Goal: Task Accomplishment & Management: Manage account settings

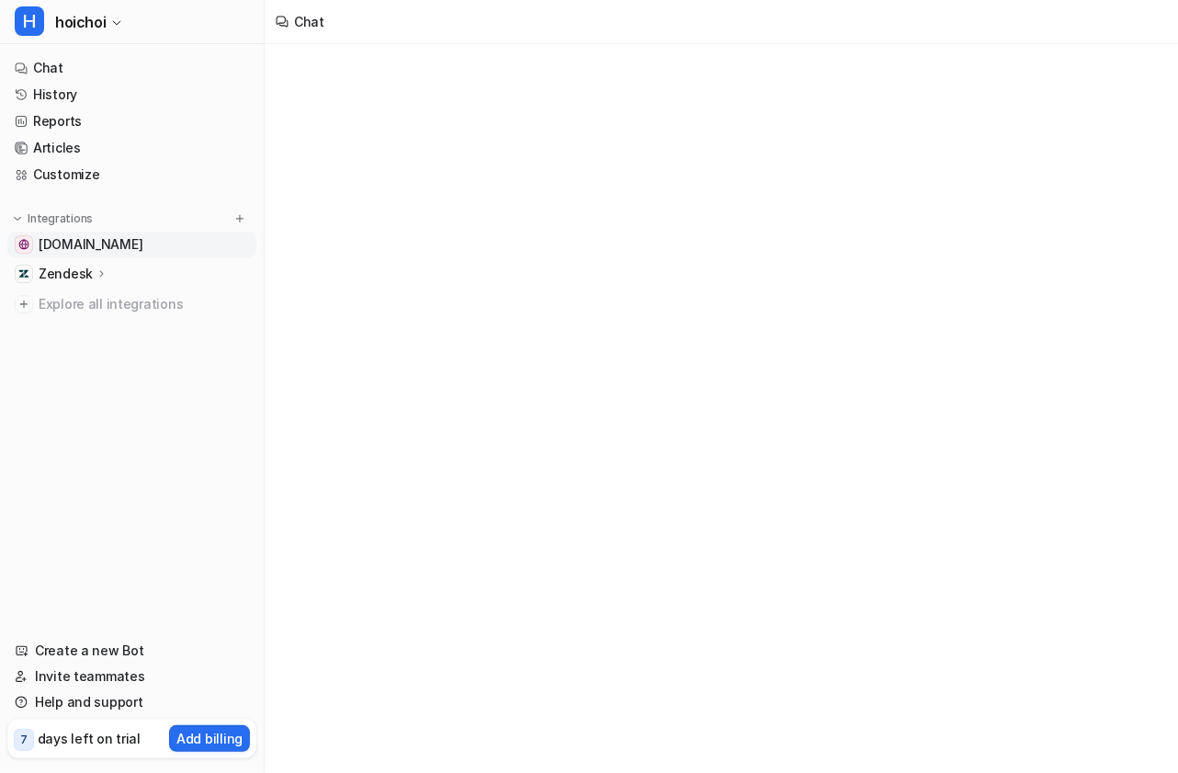
click at [137, 243] on link "[DOMAIN_NAME]" at bounding box center [131, 245] width 249 height 26
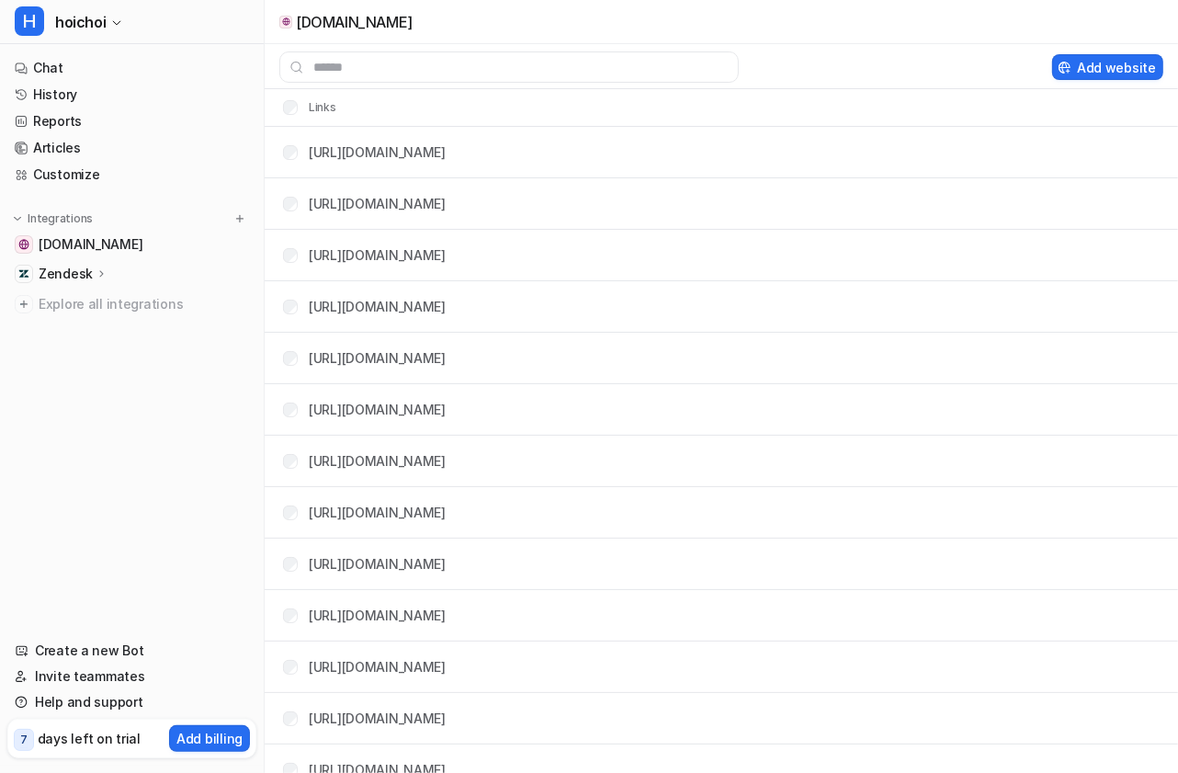
click at [73, 275] on p "Zendesk" at bounding box center [66, 274] width 54 height 18
click at [110, 175] on link "Customize" at bounding box center [131, 175] width 249 height 26
click at [86, 175] on link "Customize" at bounding box center [131, 175] width 249 height 26
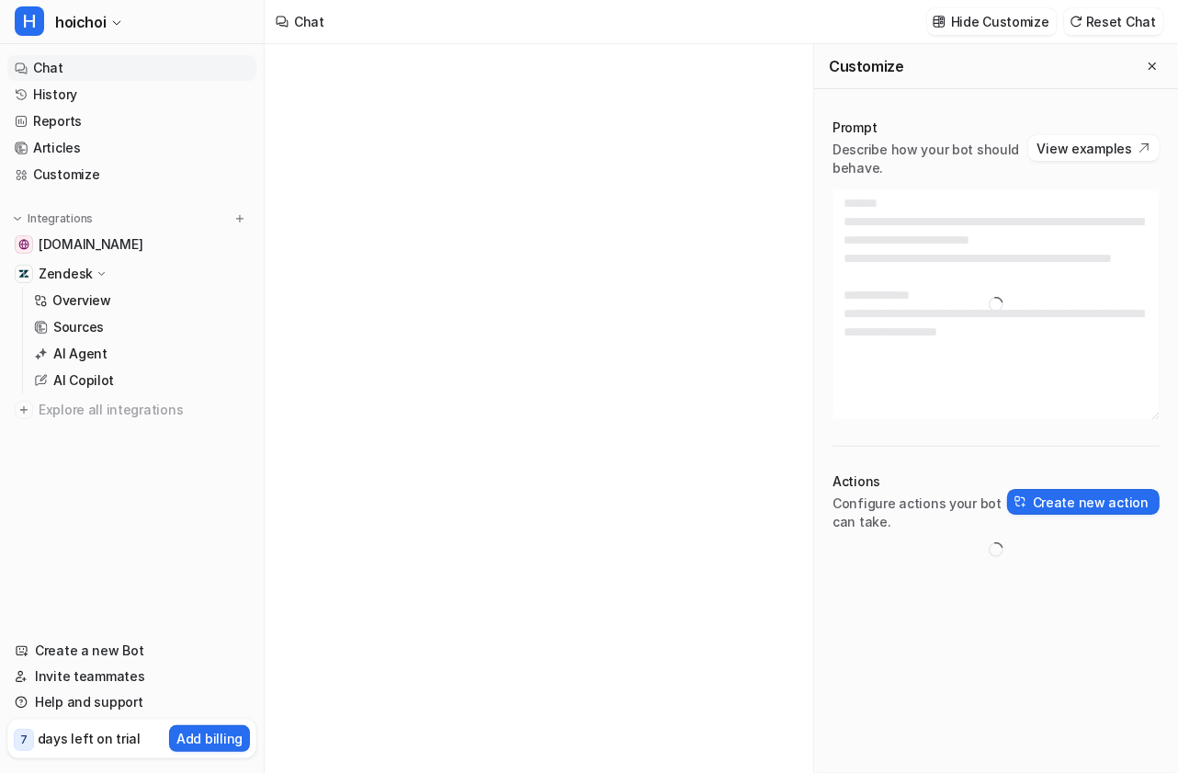
type textarea "**********"
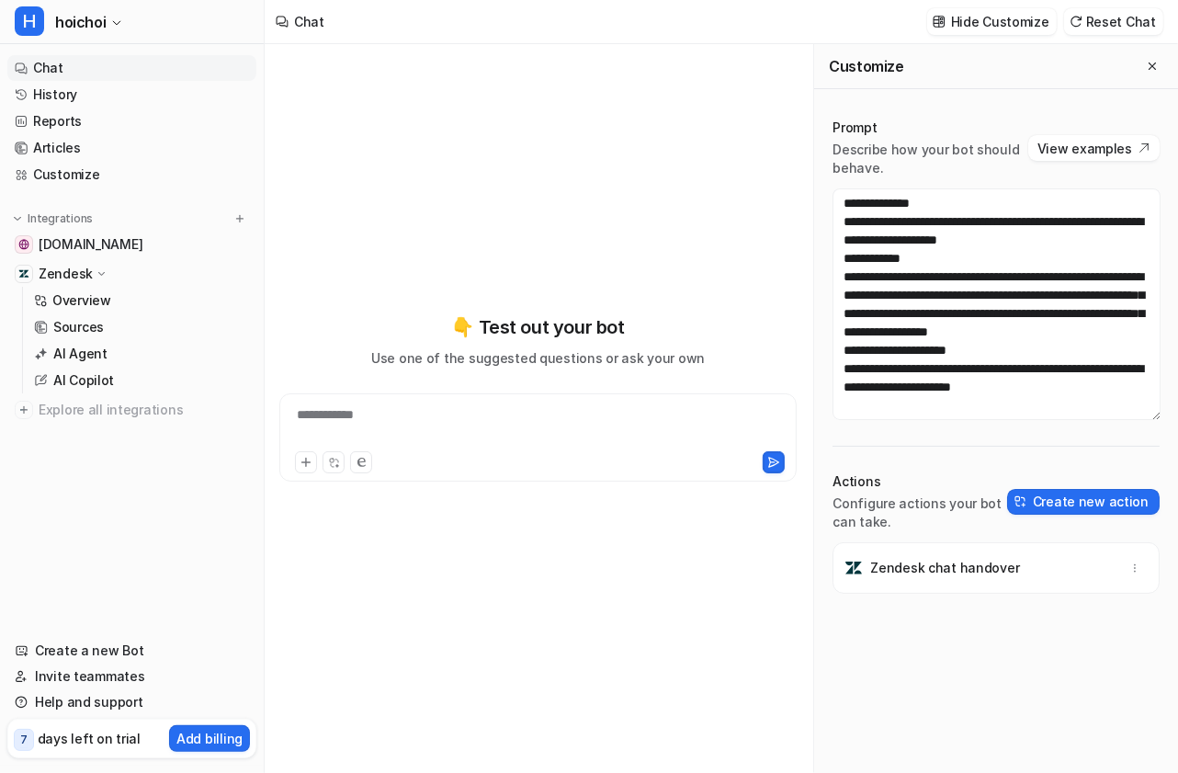
scroll to position [129, 0]
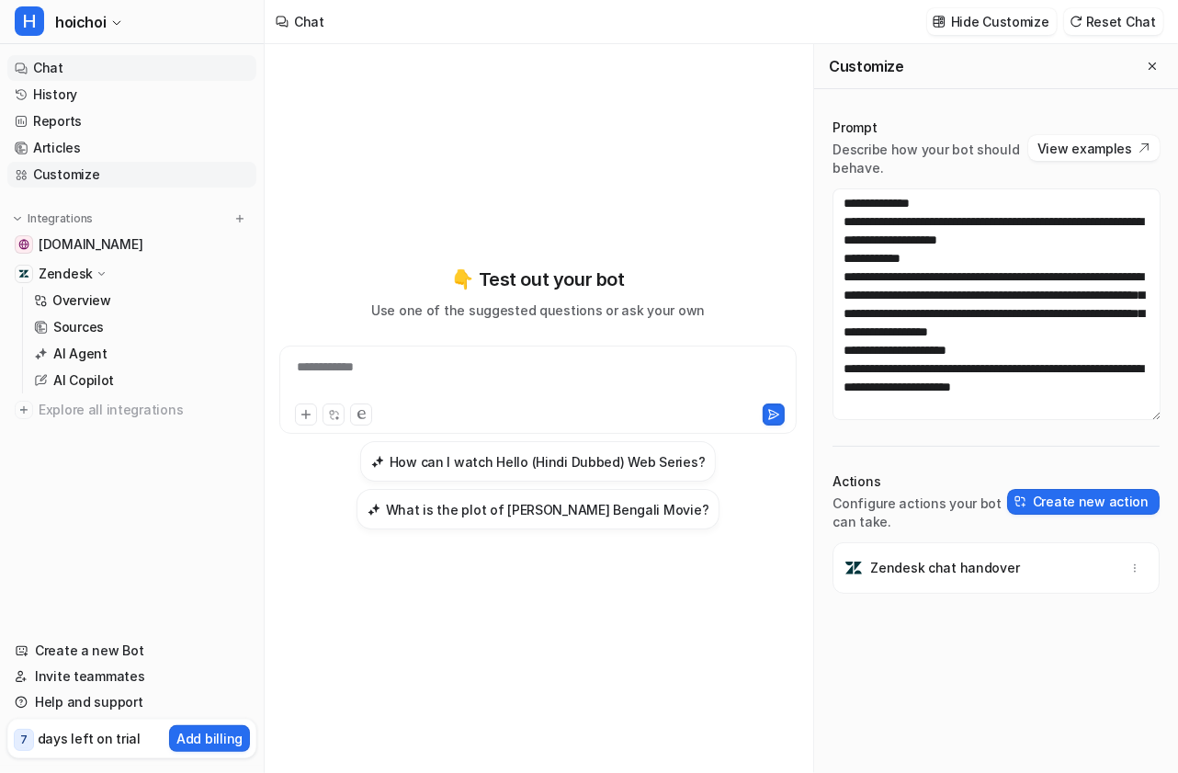
click at [109, 171] on link "Customize" at bounding box center [131, 175] width 249 height 26
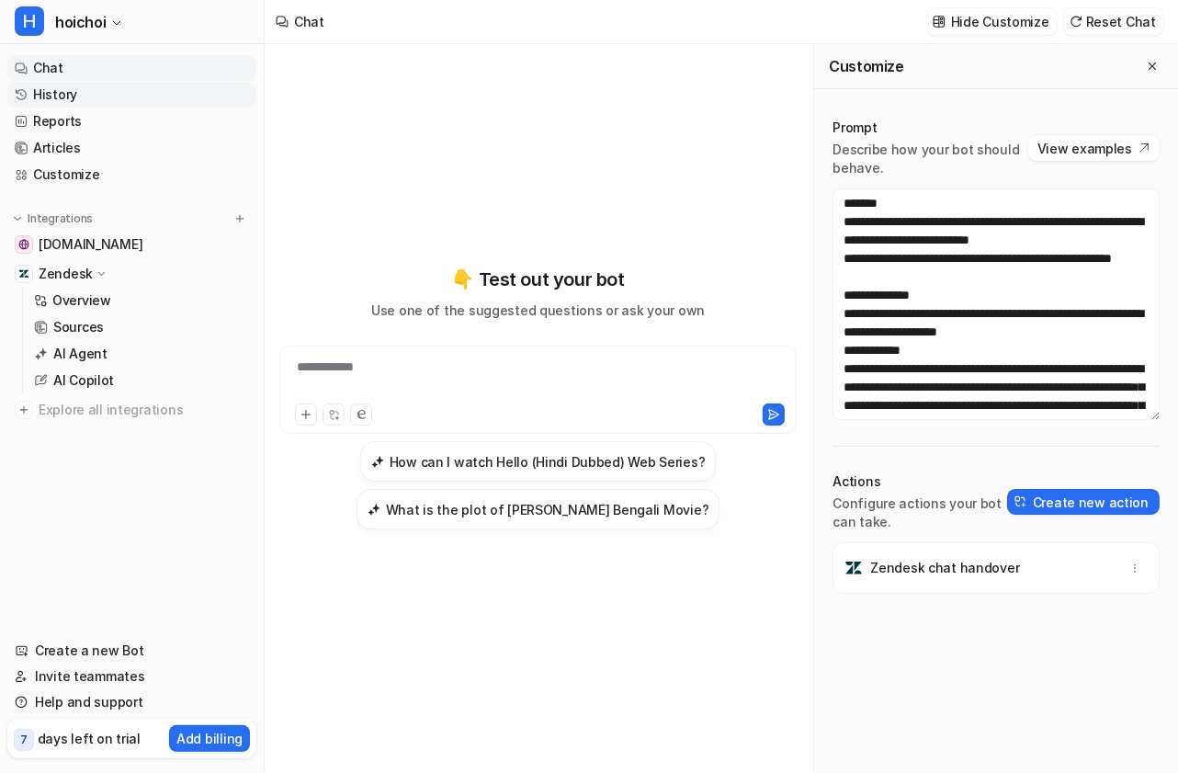
click at [109, 95] on link "History" at bounding box center [131, 95] width 249 height 26
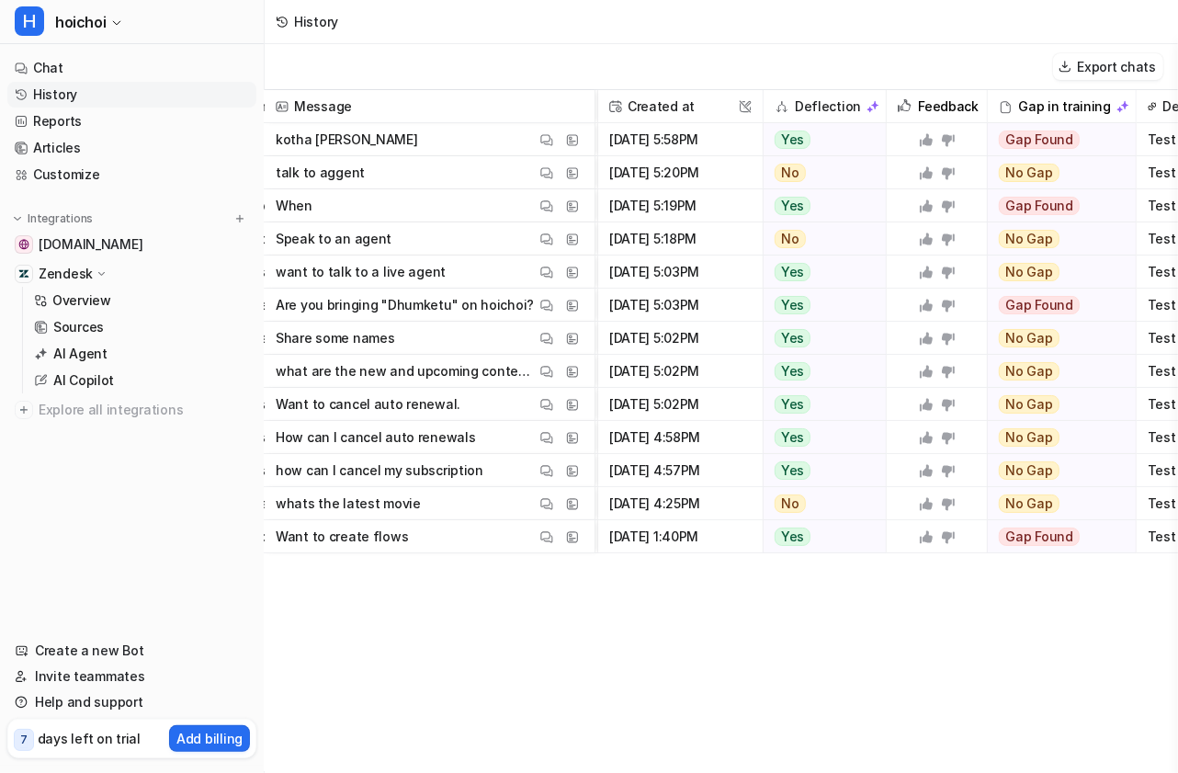
scroll to position [0, 371]
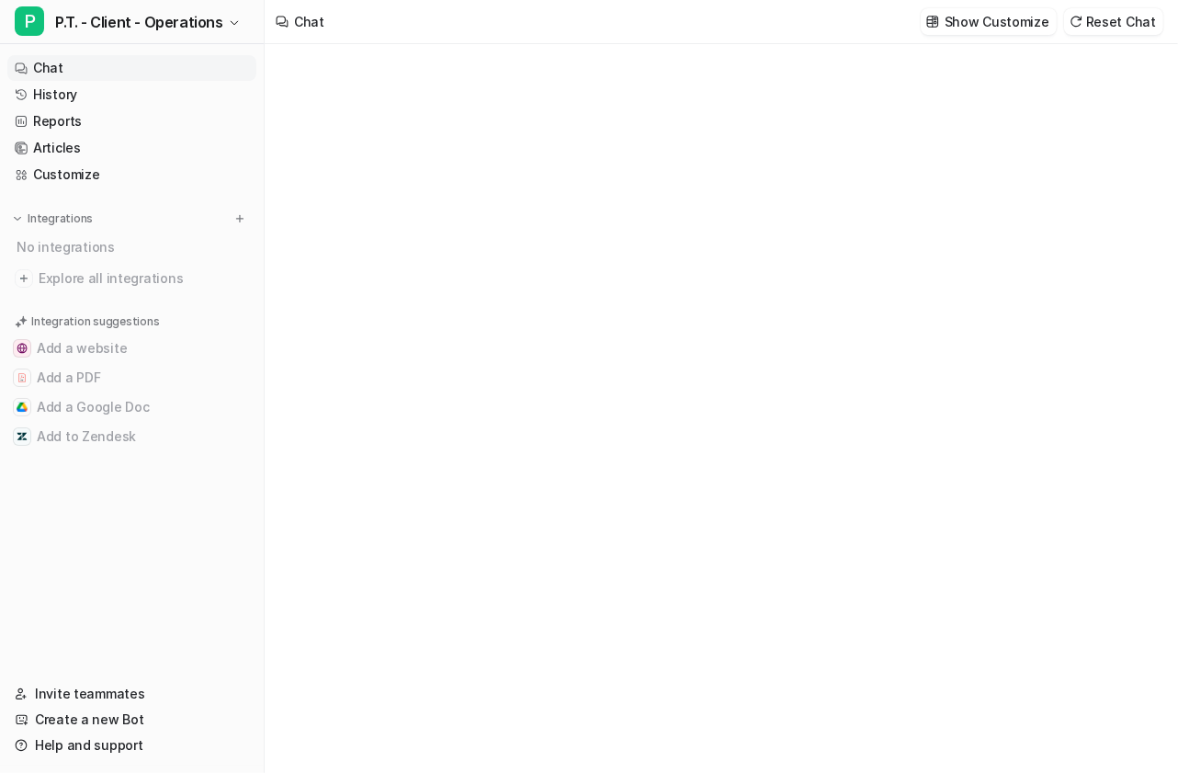
type textarea "**********"
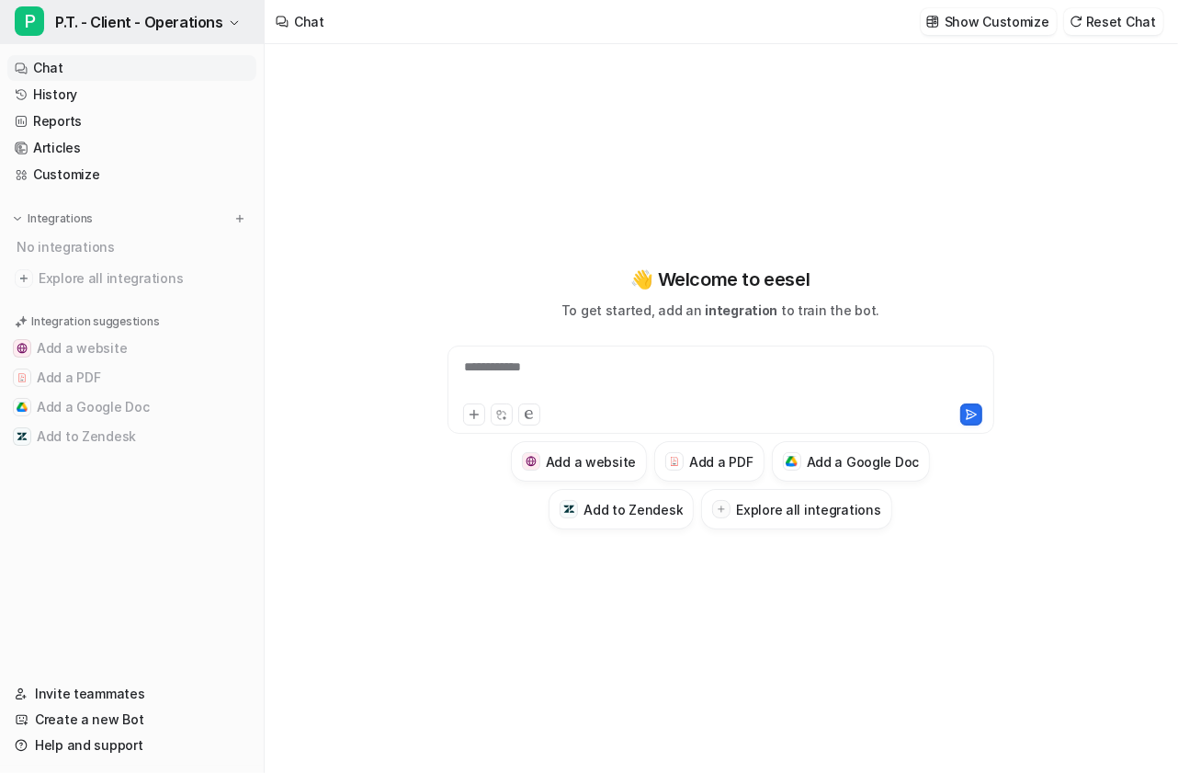
click at [215, 28] on span "P.T. - Client - Operations" at bounding box center [139, 22] width 168 height 26
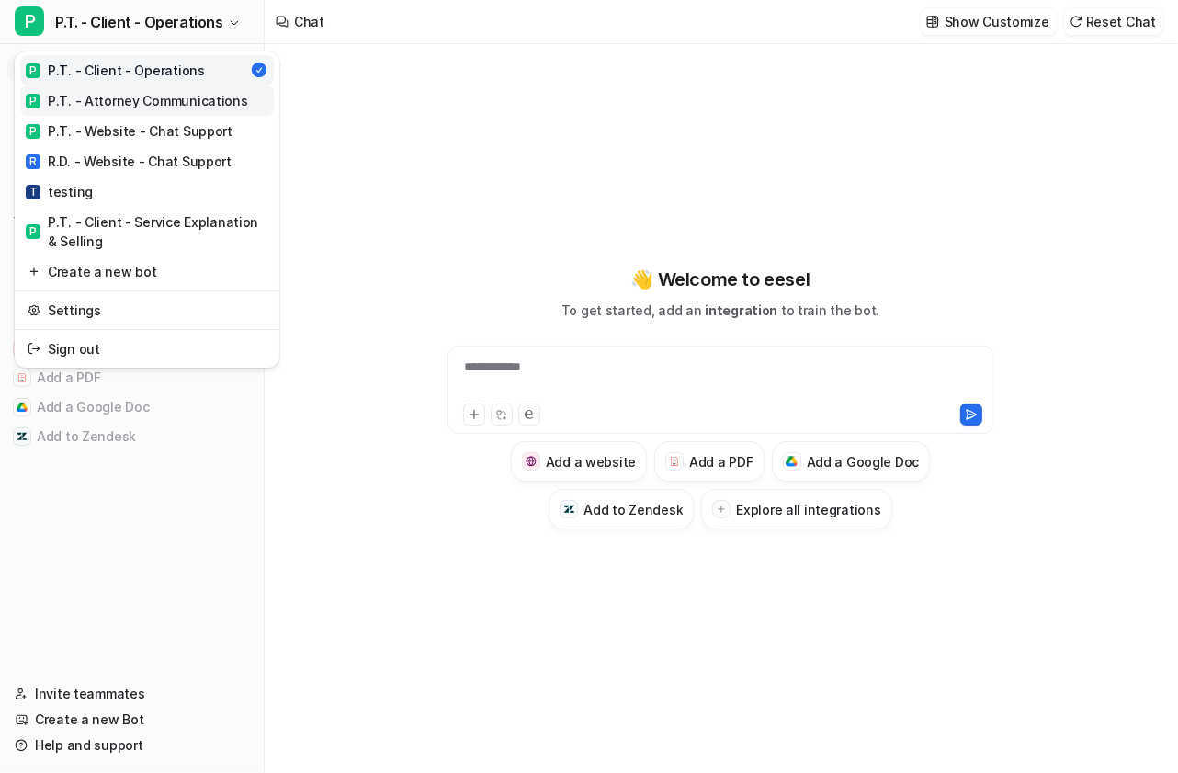
click at [208, 102] on div "P P.T. - Attorney Communications" at bounding box center [137, 100] width 222 height 19
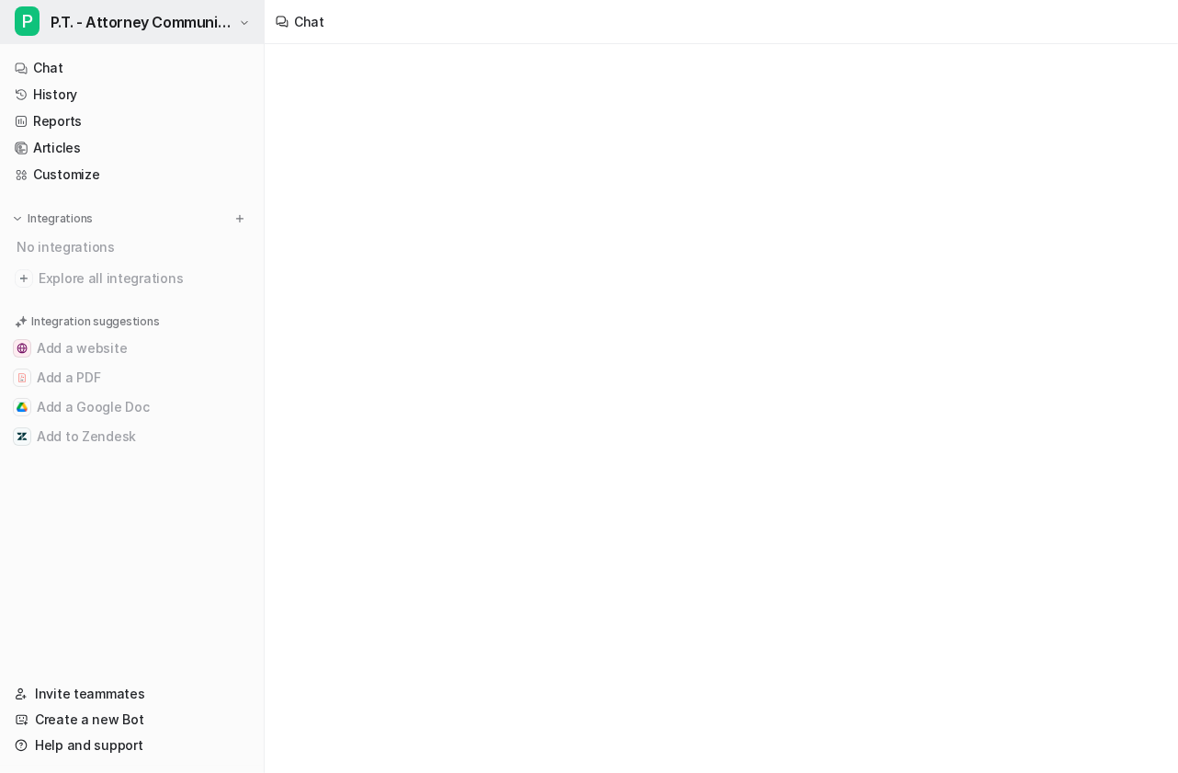
click at [198, 26] on span "P.T. - Attorney Communications" at bounding box center [143, 22] width 184 height 26
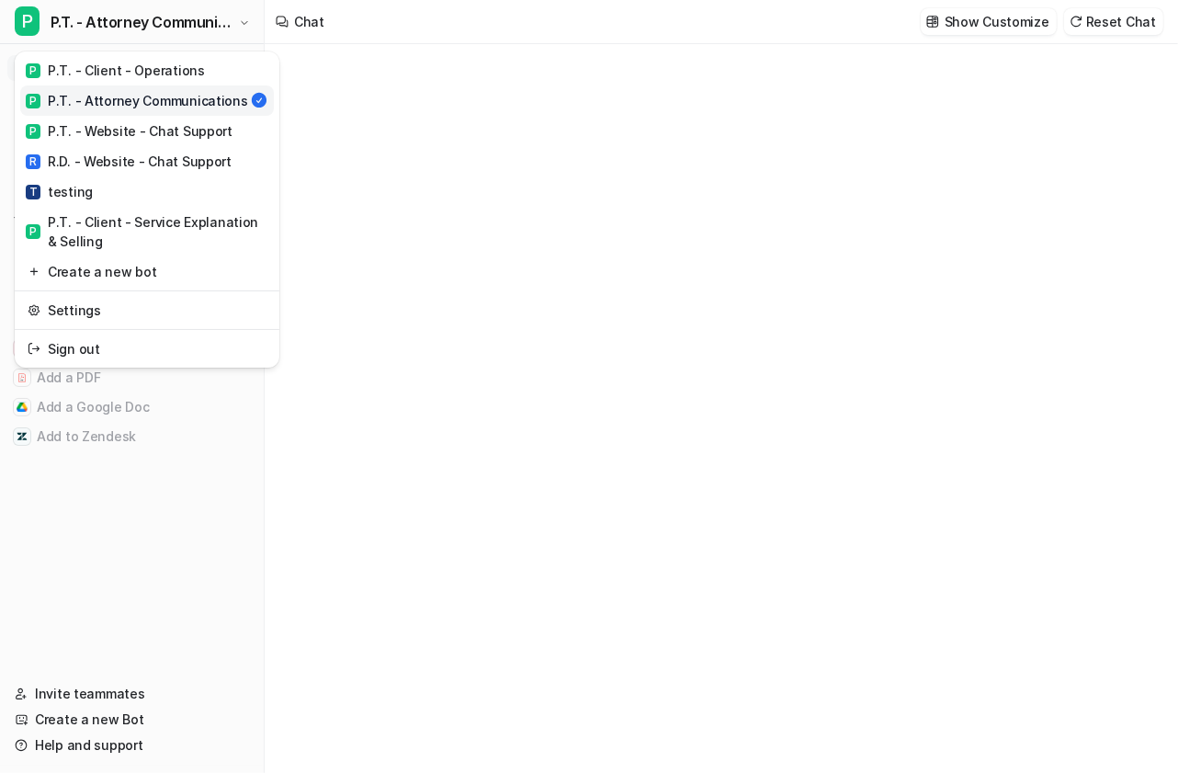
type textarea "**********"
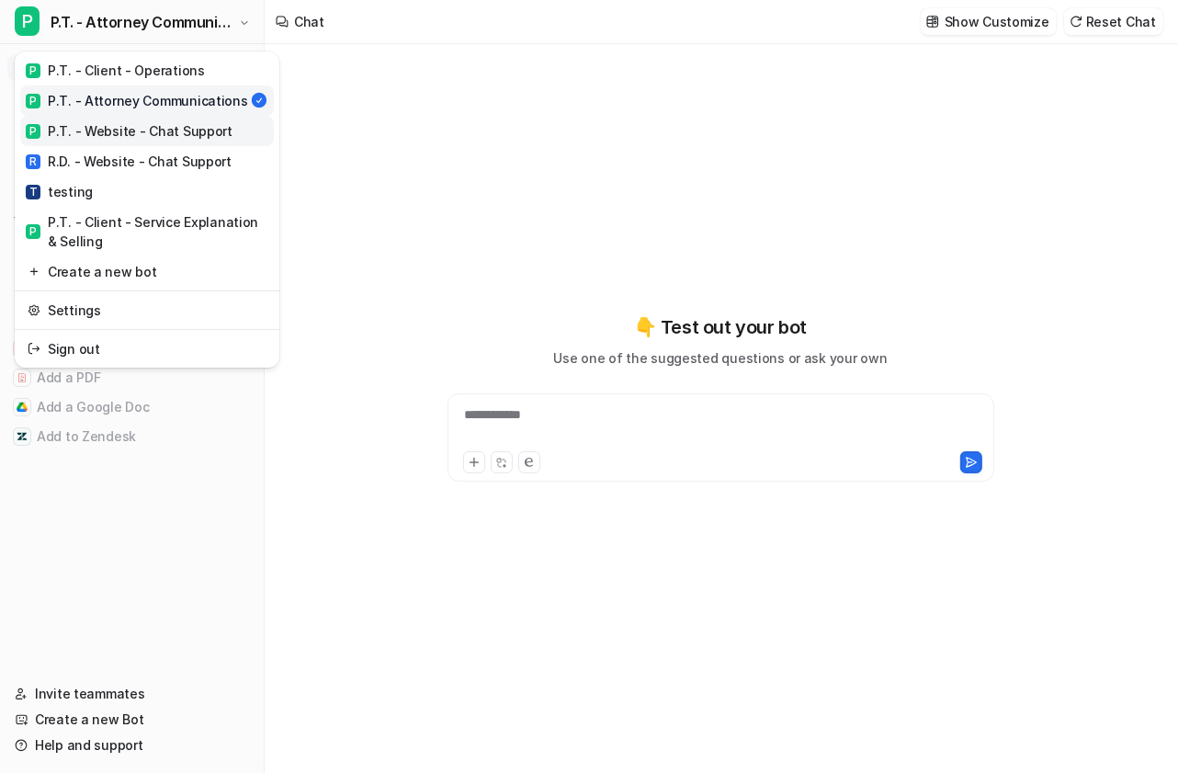
click at [232, 123] on link "P P.T. - Website - Chat Support" at bounding box center [147, 131] width 254 height 30
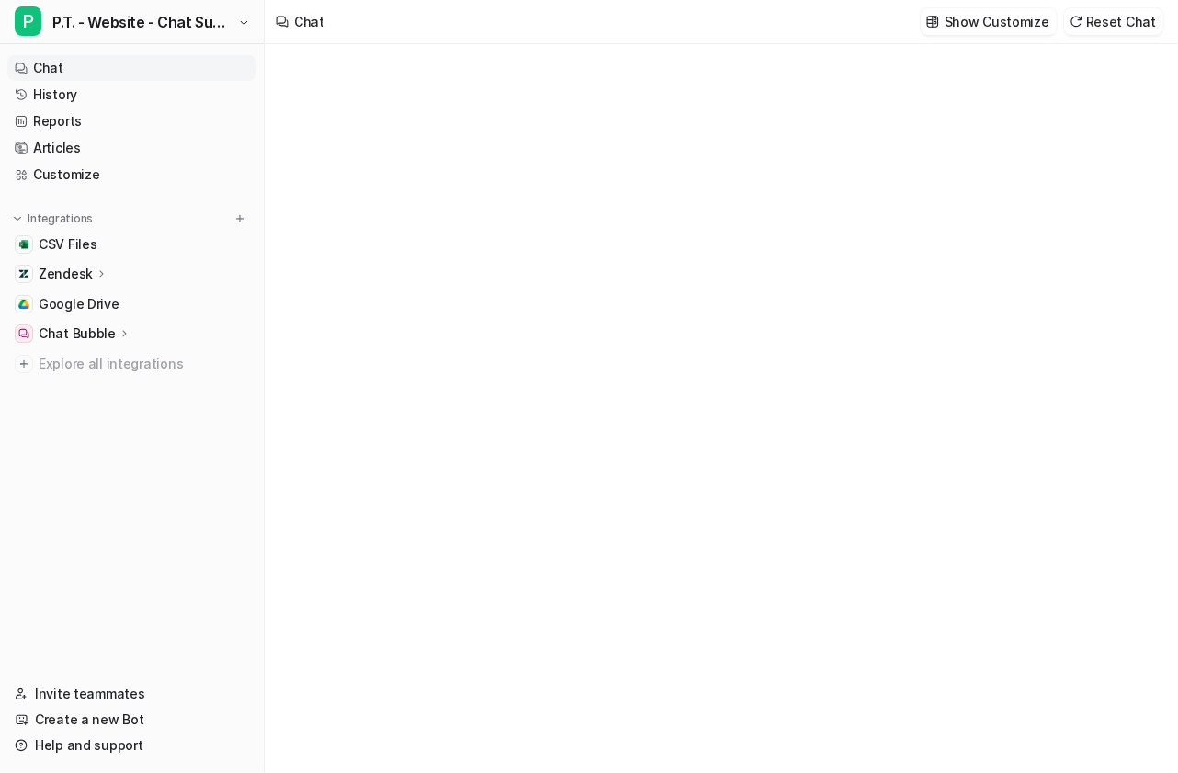
type textarea "**********"
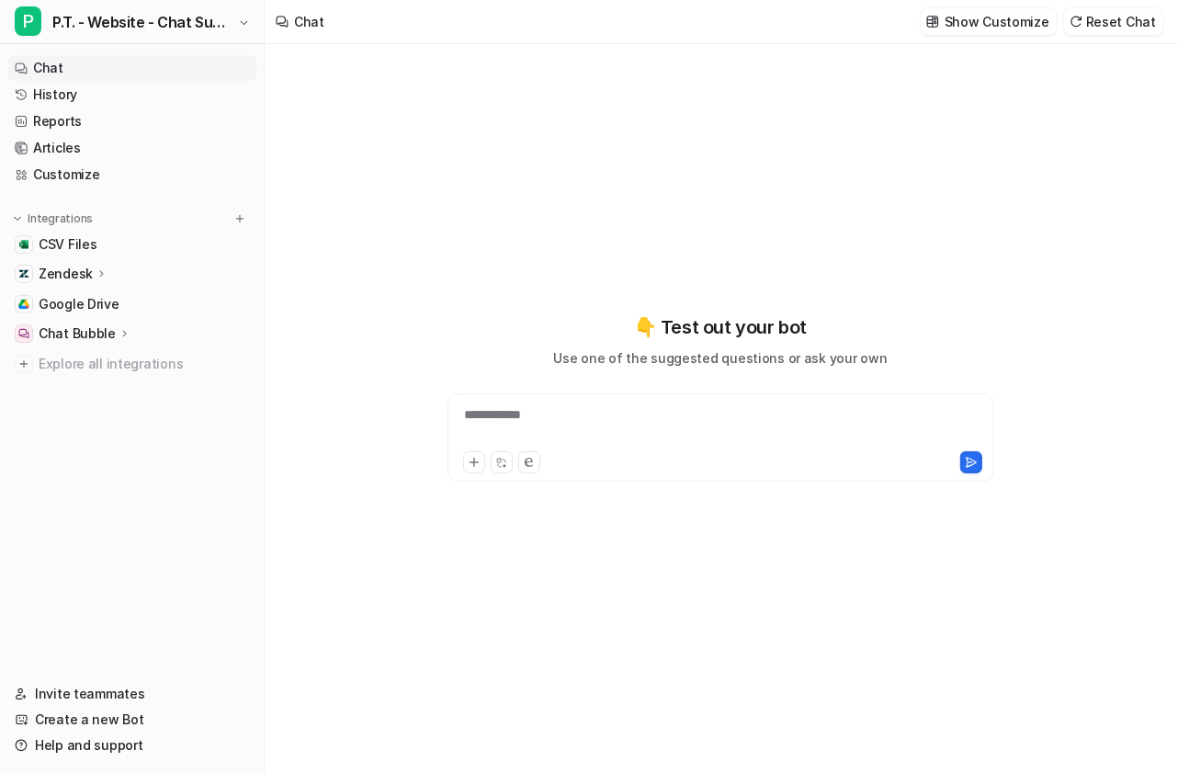
click at [101, 273] on icon at bounding box center [102, 273] width 13 height 14
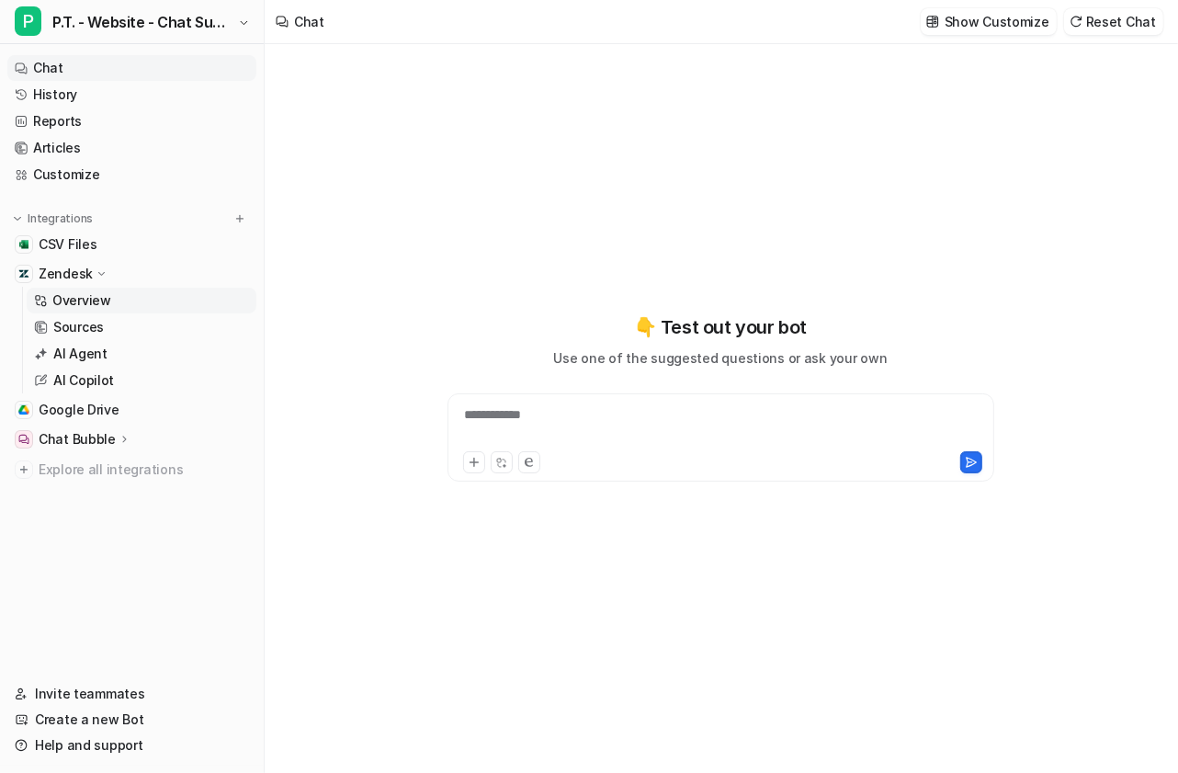
click at [112, 296] on link "Overview" at bounding box center [142, 301] width 230 height 26
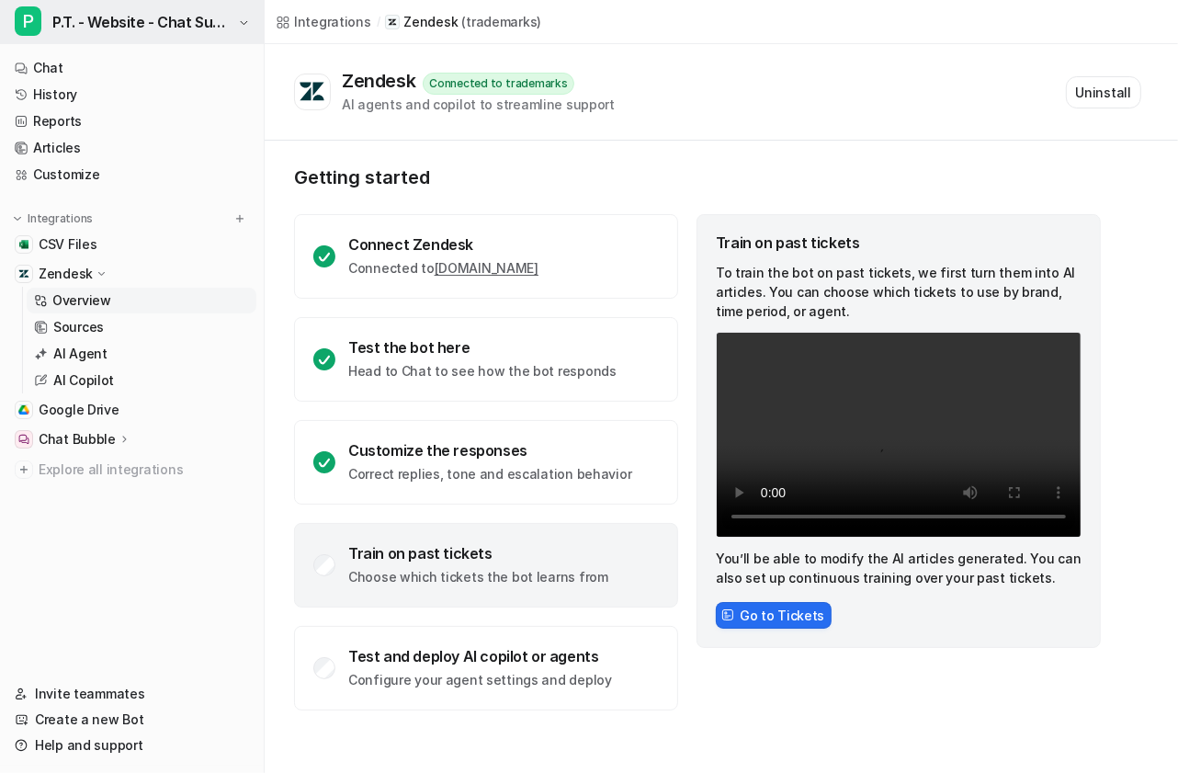
click at [174, 22] on span "P.T. - Website - Chat Support" at bounding box center [142, 22] width 181 height 26
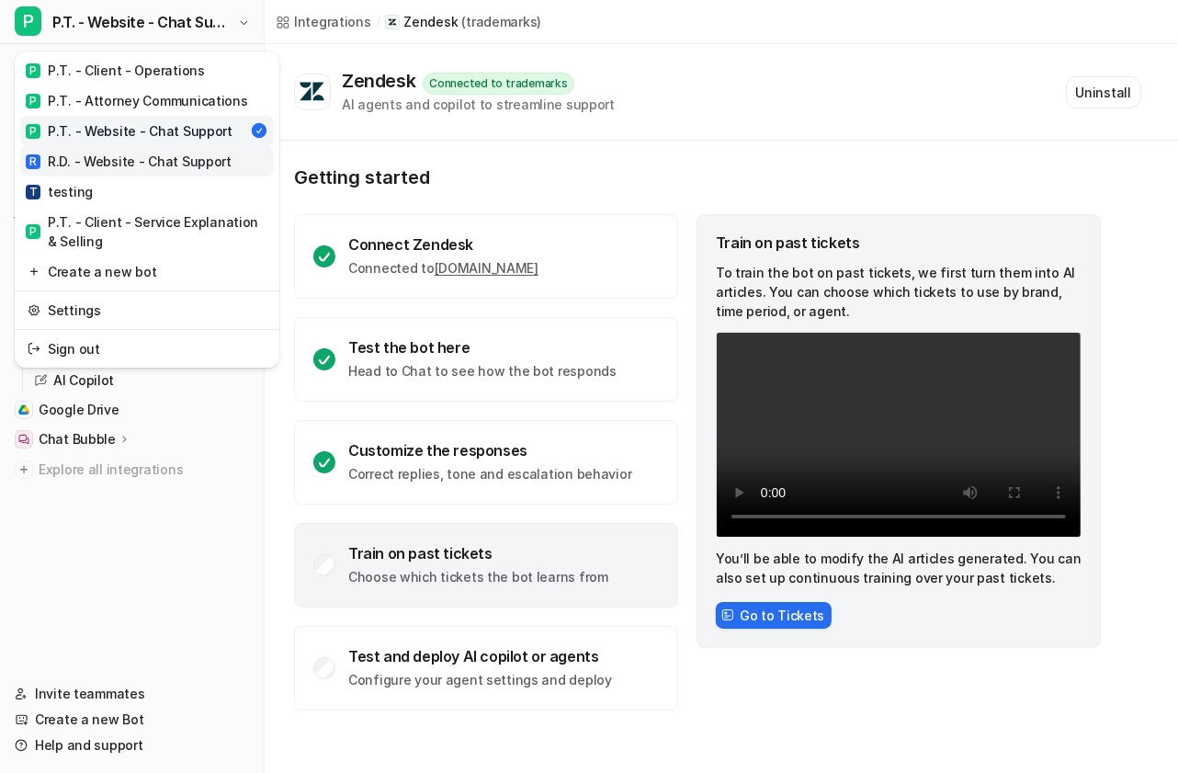
click at [185, 158] on div "R R.D. - Website - Chat Support" at bounding box center [129, 161] width 206 height 19
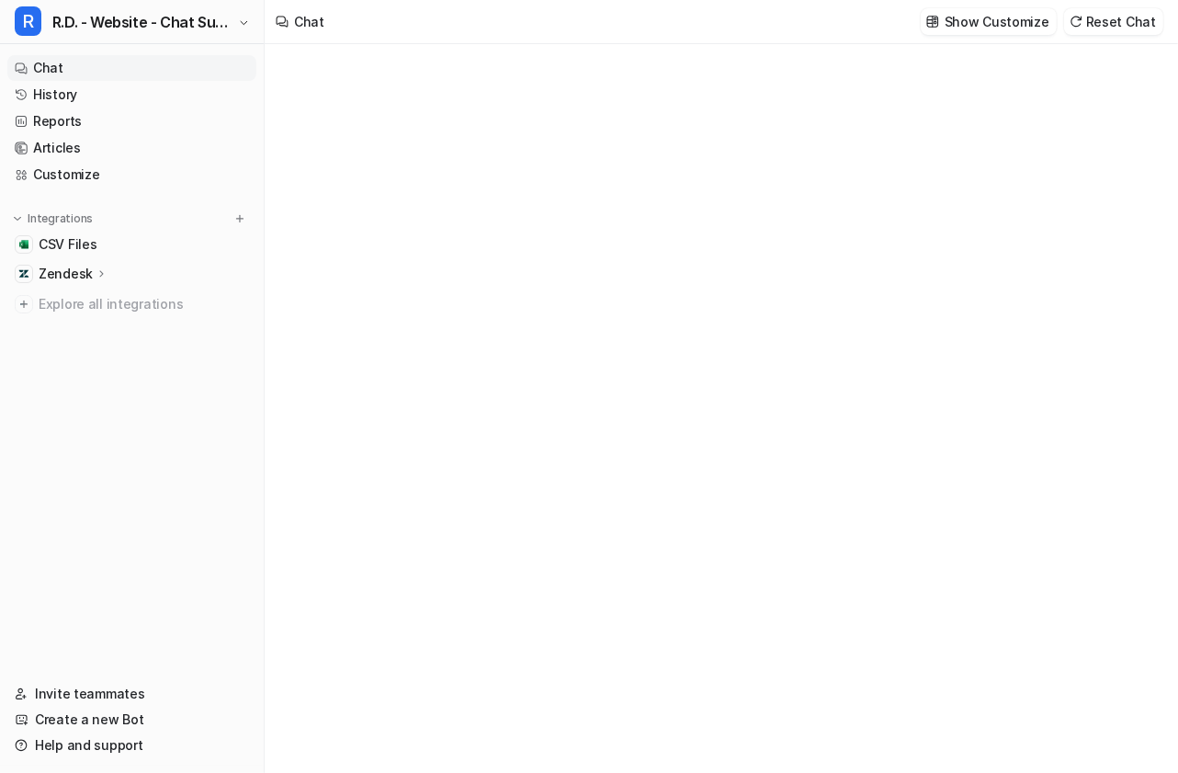
type textarea "**********"
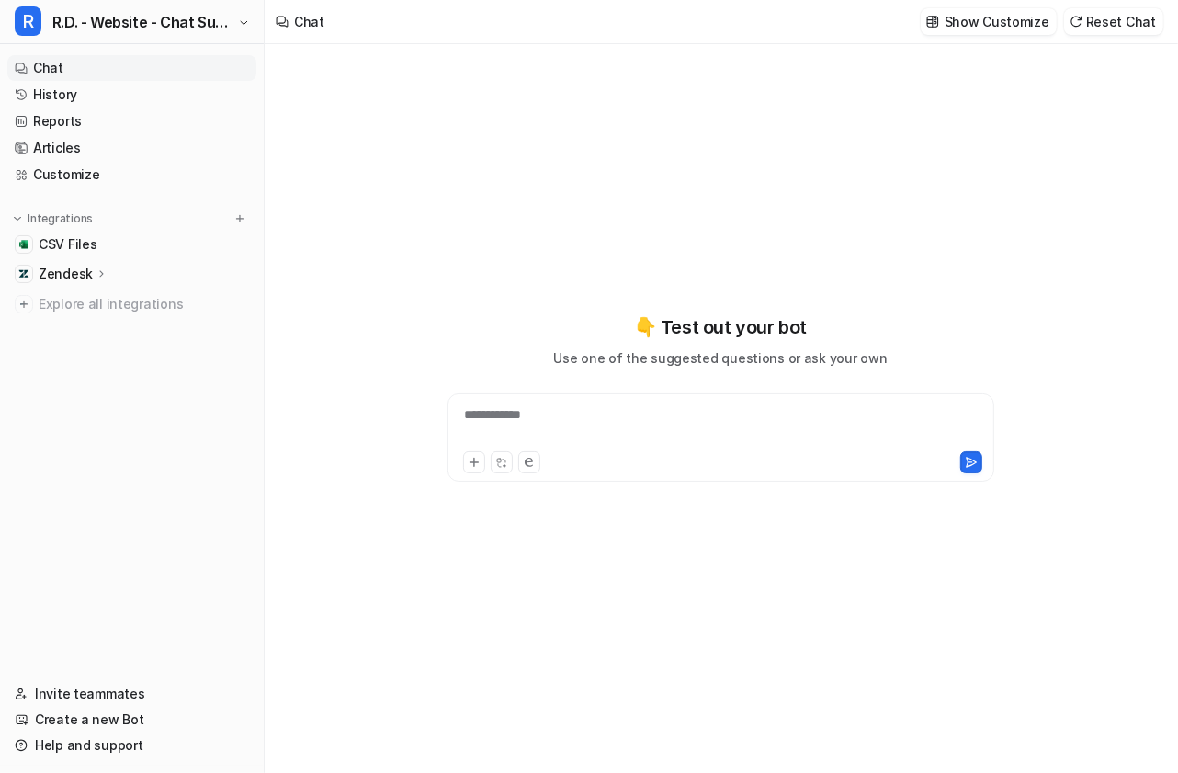
click at [96, 274] on icon at bounding box center [102, 273] width 13 height 14
click at [109, 305] on link "Overview" at bounding box center [142, 301] width 230 height 26
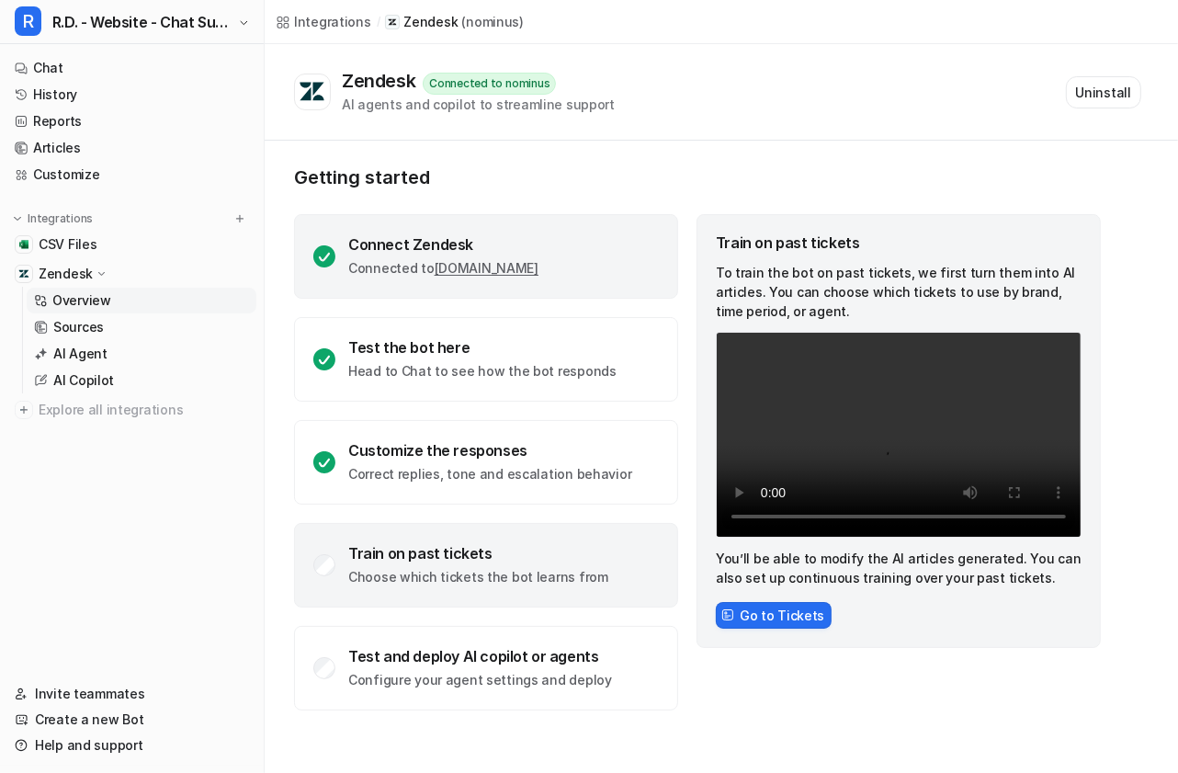
click at [525, 269] on link "nominus.zendesk.com" at bounding box center [487, 268] width 104 height 16
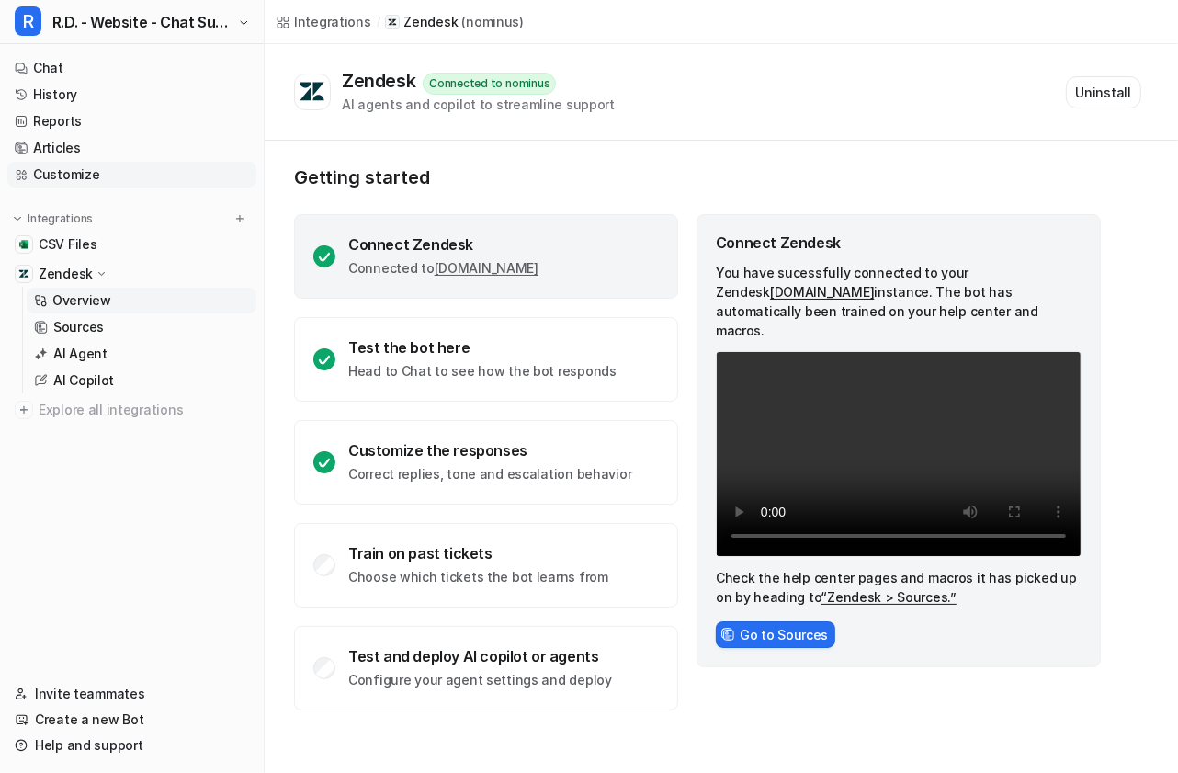
click at [111, 169] on link "Customize" at bounding box center [131, 175] width 249 height 26
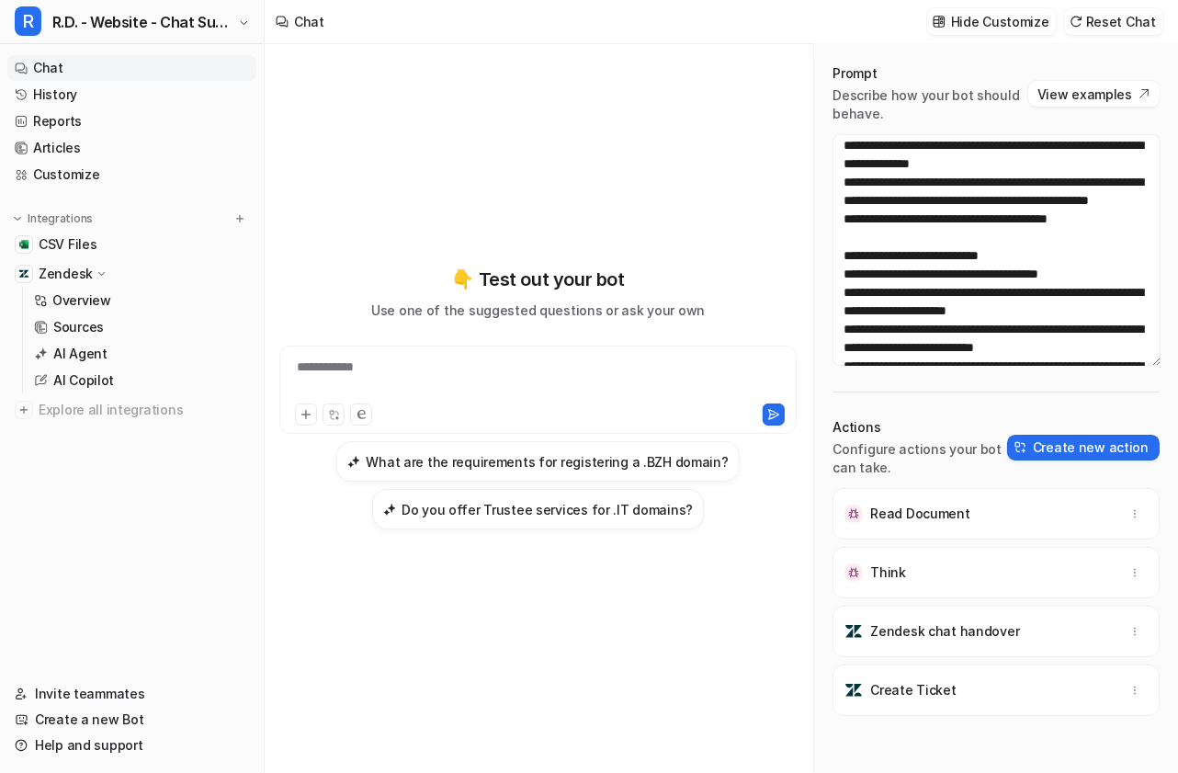
scroll to position [2413, 0]
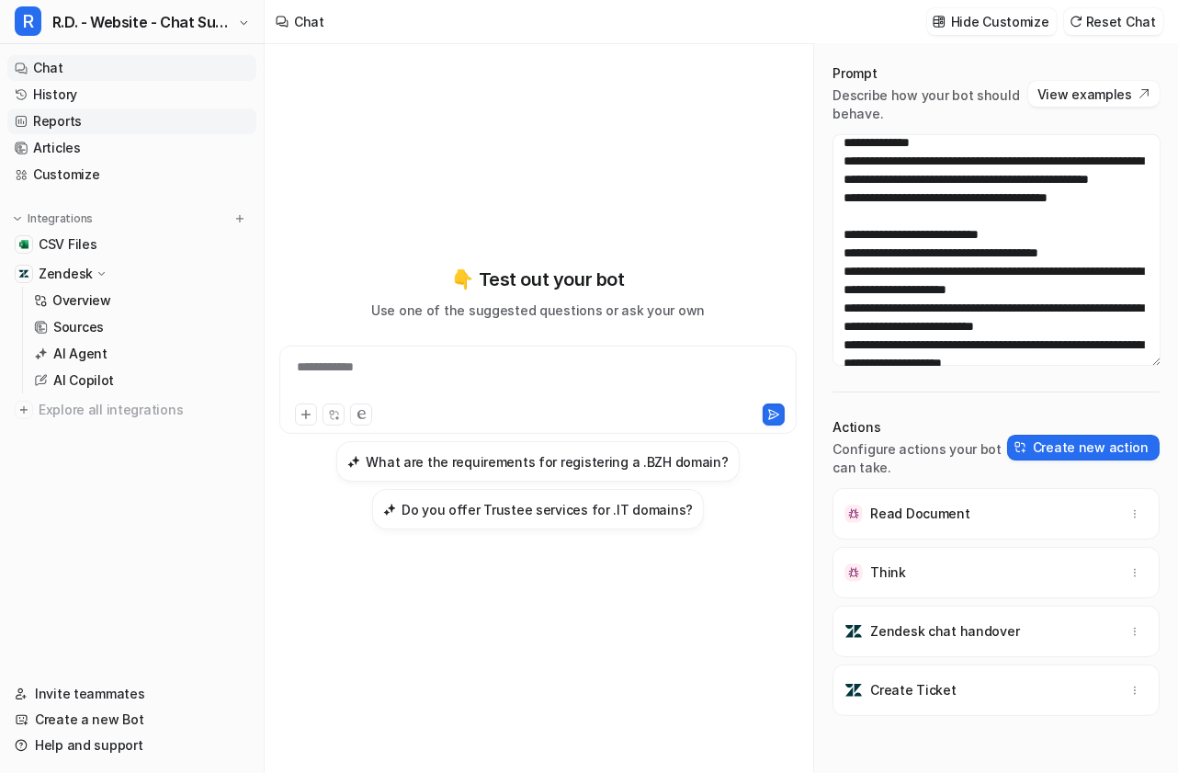
click at [96, 124] on link "Reports" at bounding box center [131, 121] width 249 height 26
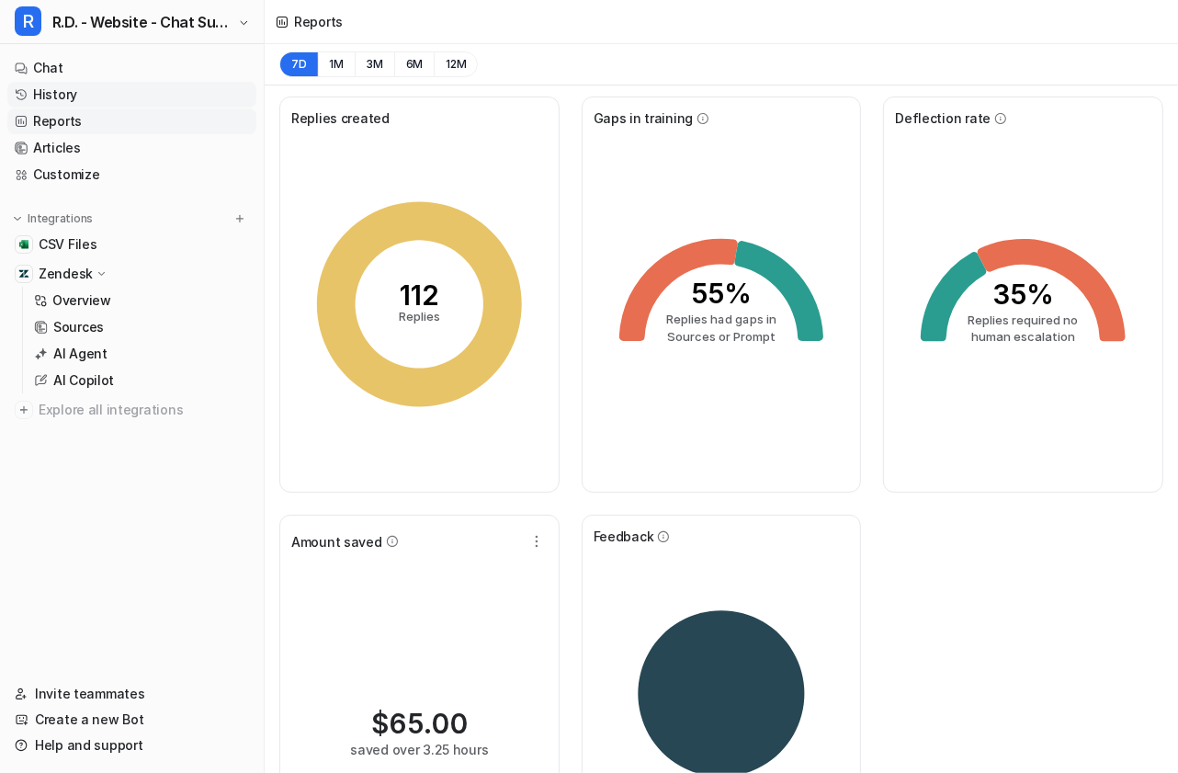
click at [133, 100] on link "History" at bounding box center [131, 95] width 249 height 26
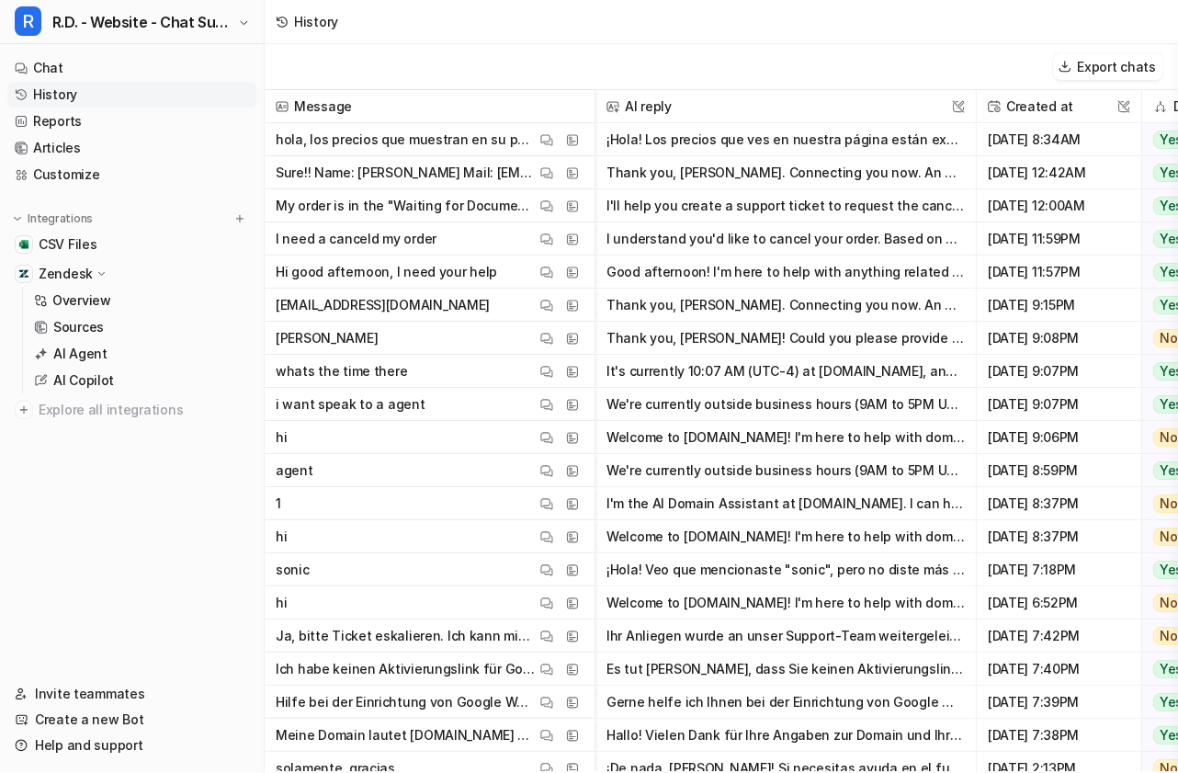
scroll to position [0, 464]
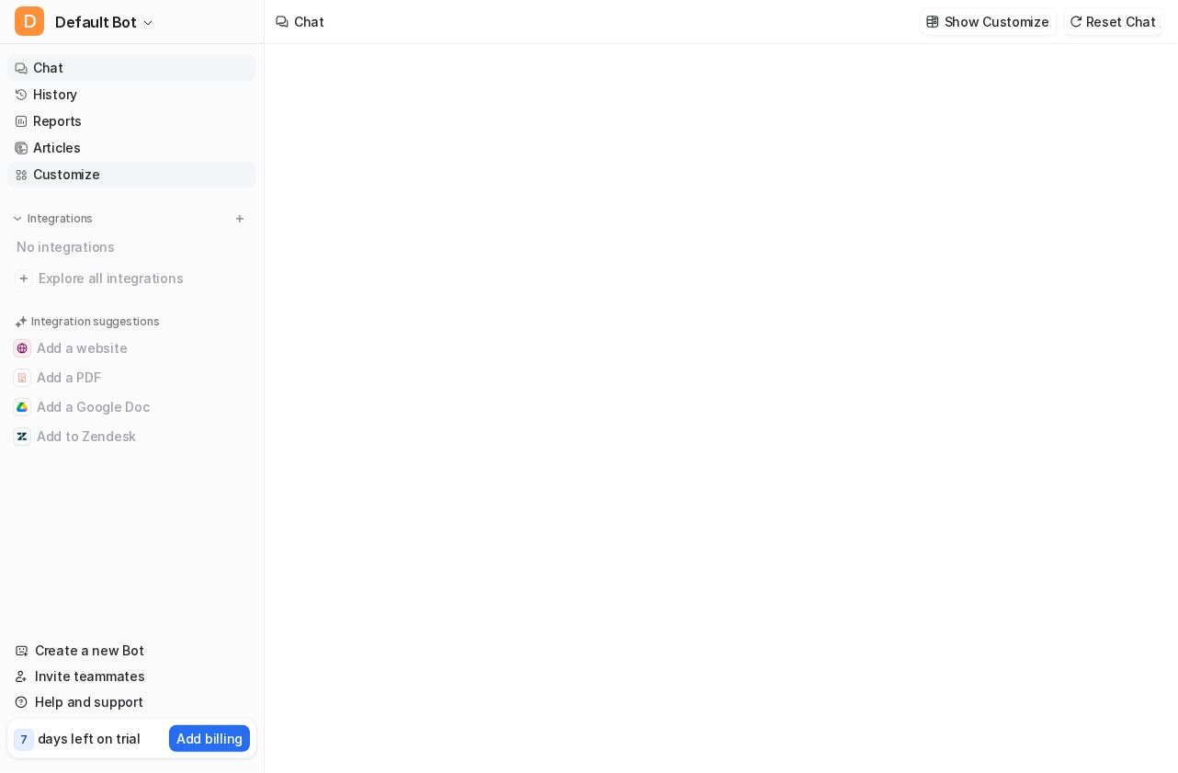
type textarea "**********"
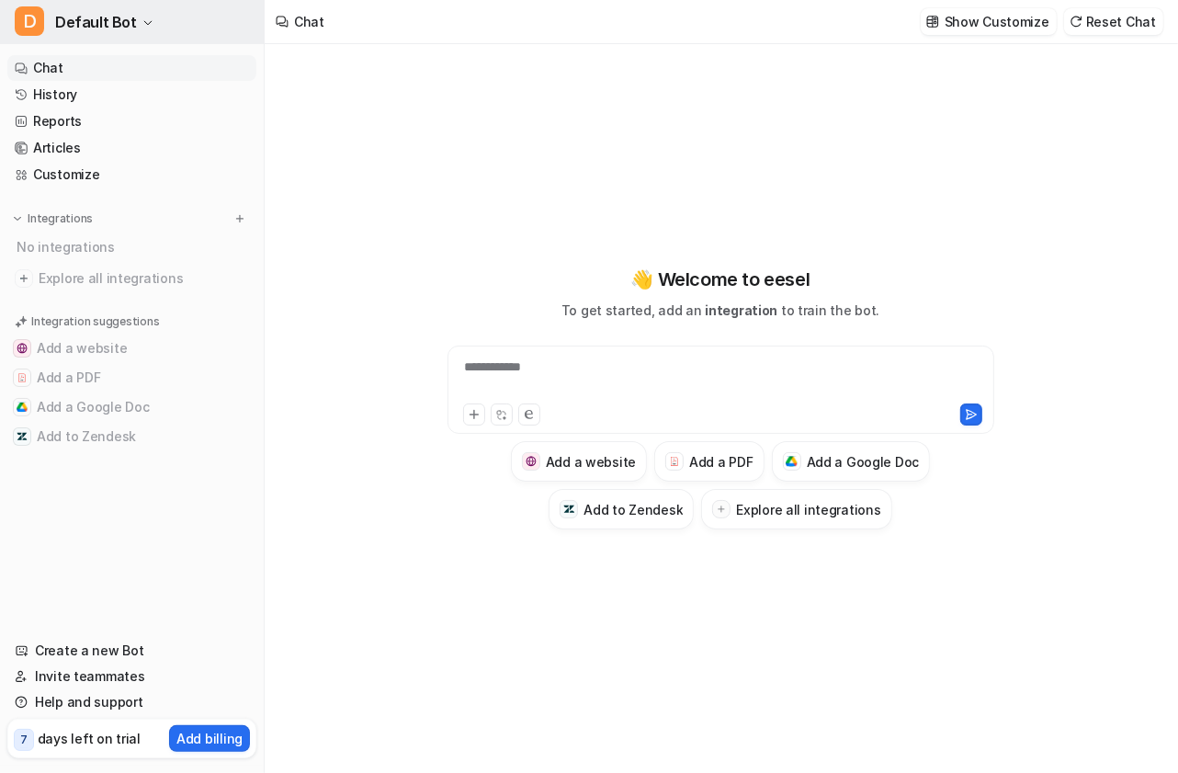
click at [118, 15] on span "Default Bot" at bounding box center [96, 22] width 82 height 26
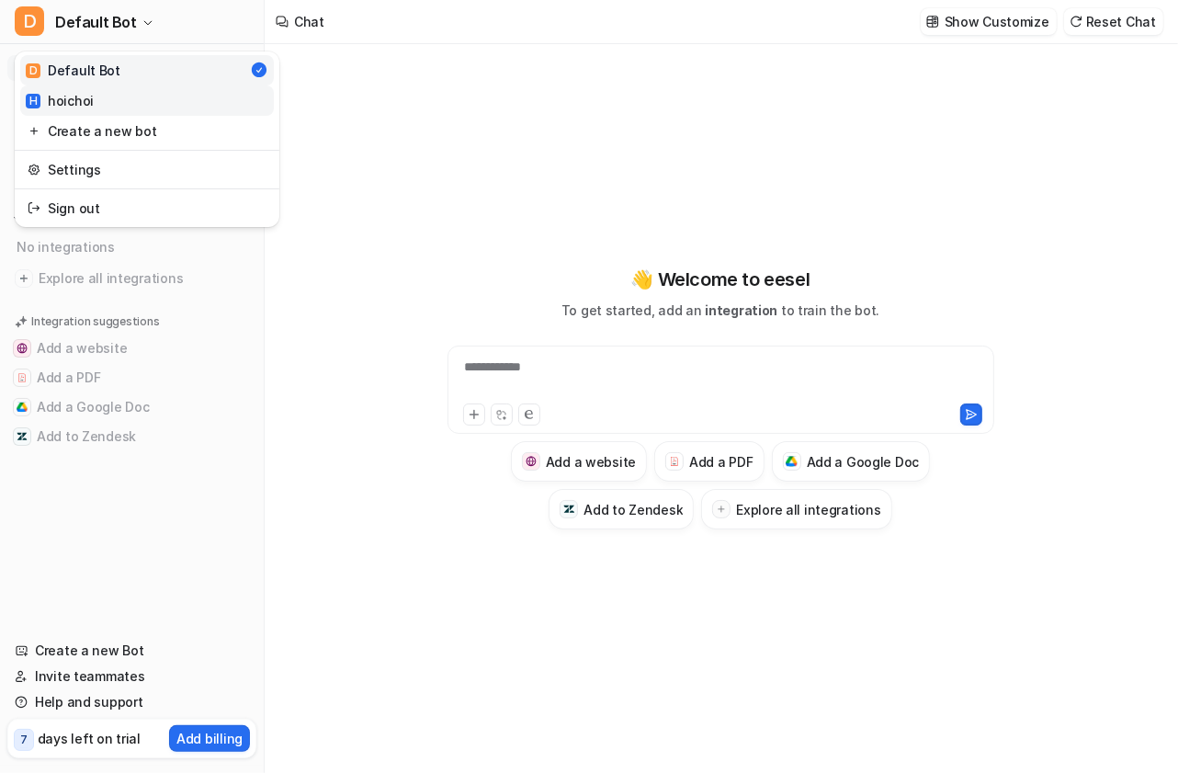
click at [127, 102] on link "H hoichoi" at bounding box center [147, 100] width 254 height 30
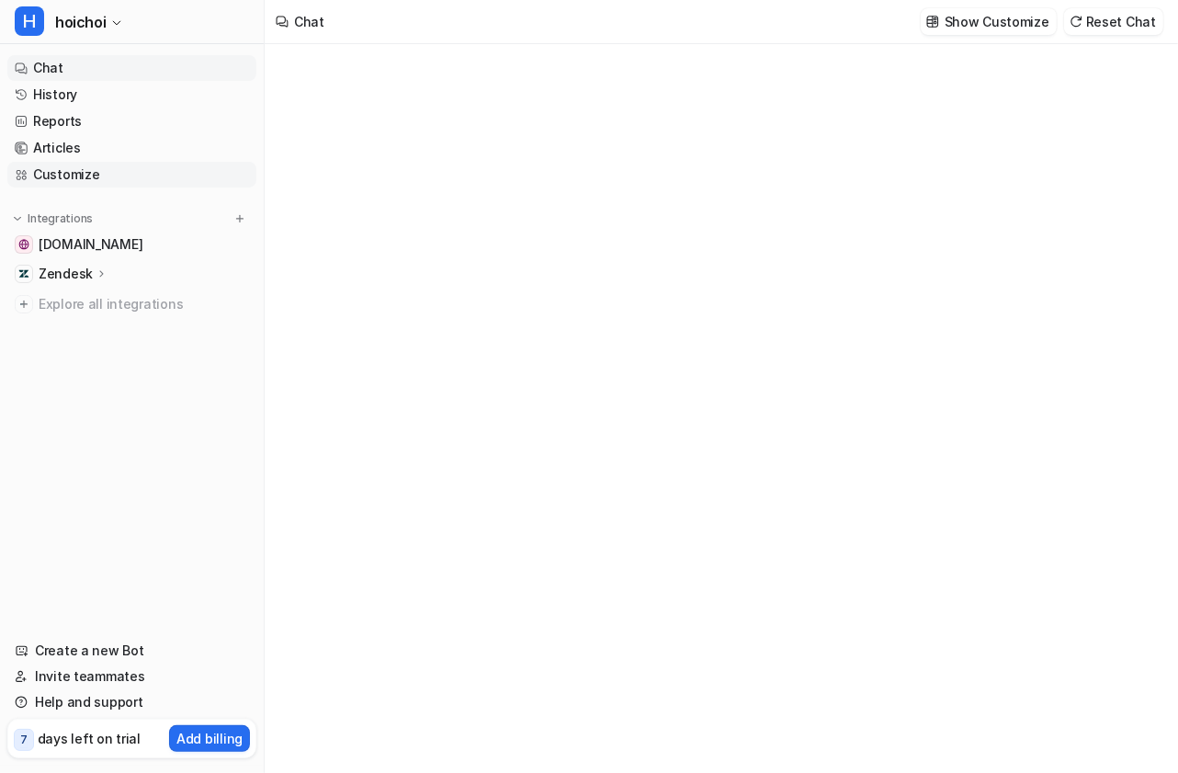
type textarea "**********"
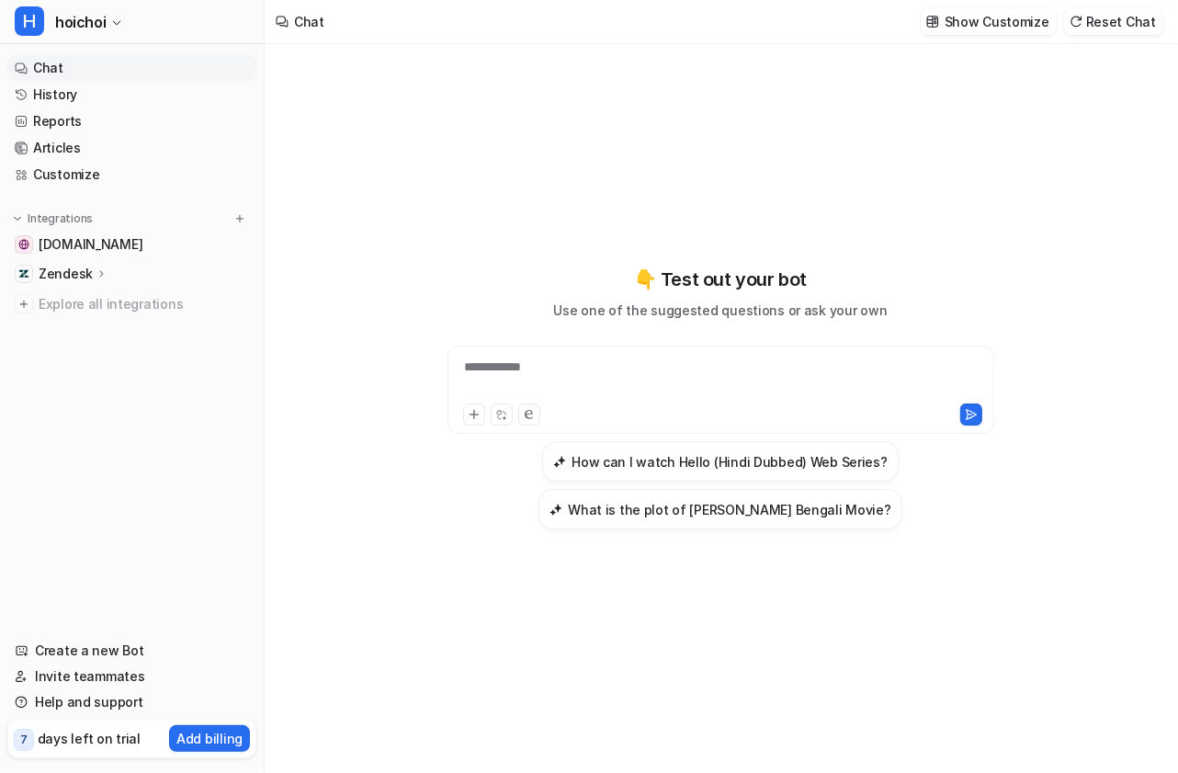
click at [88, 269] on p "Zendesk" at bounding box center [66, 274] width 54 height 18
click at [103, 295] on p "Overview" at bounding box center [81, 300] width 59 height 18
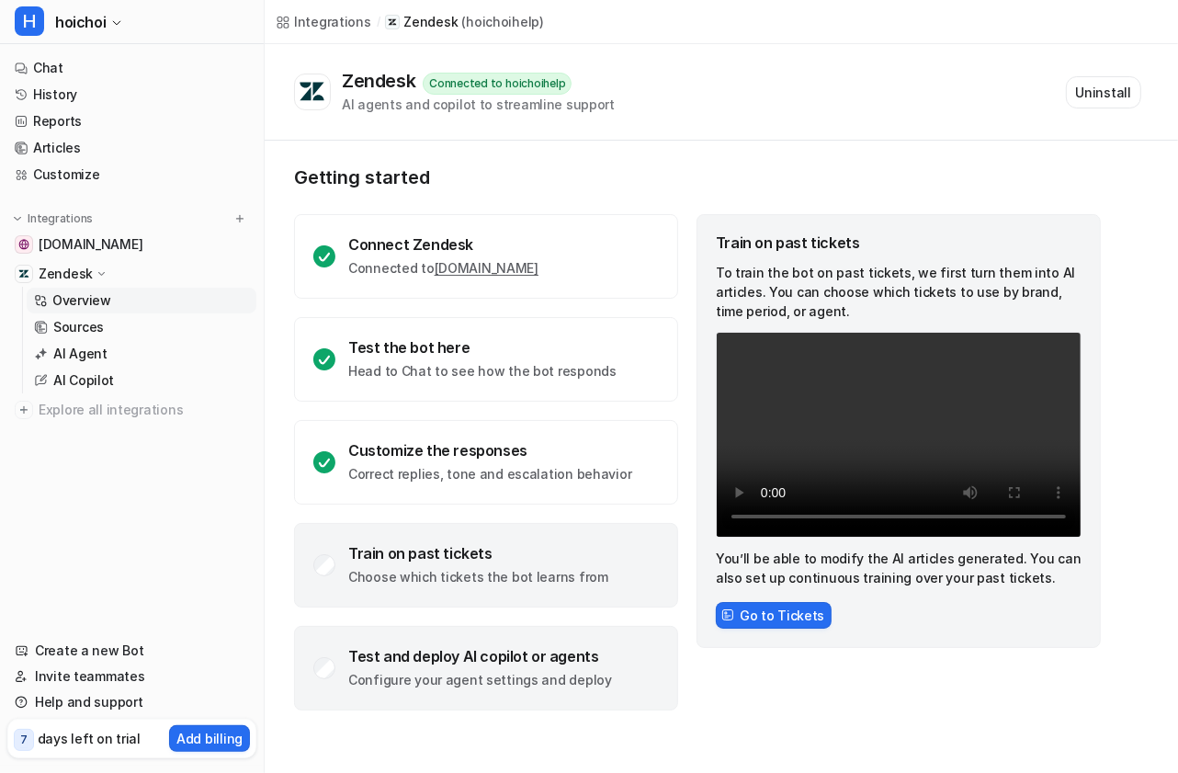
click at [426, 685] on p "Configure your agent settings and deploy" at bounding box center [480, 680] width 264 height 18
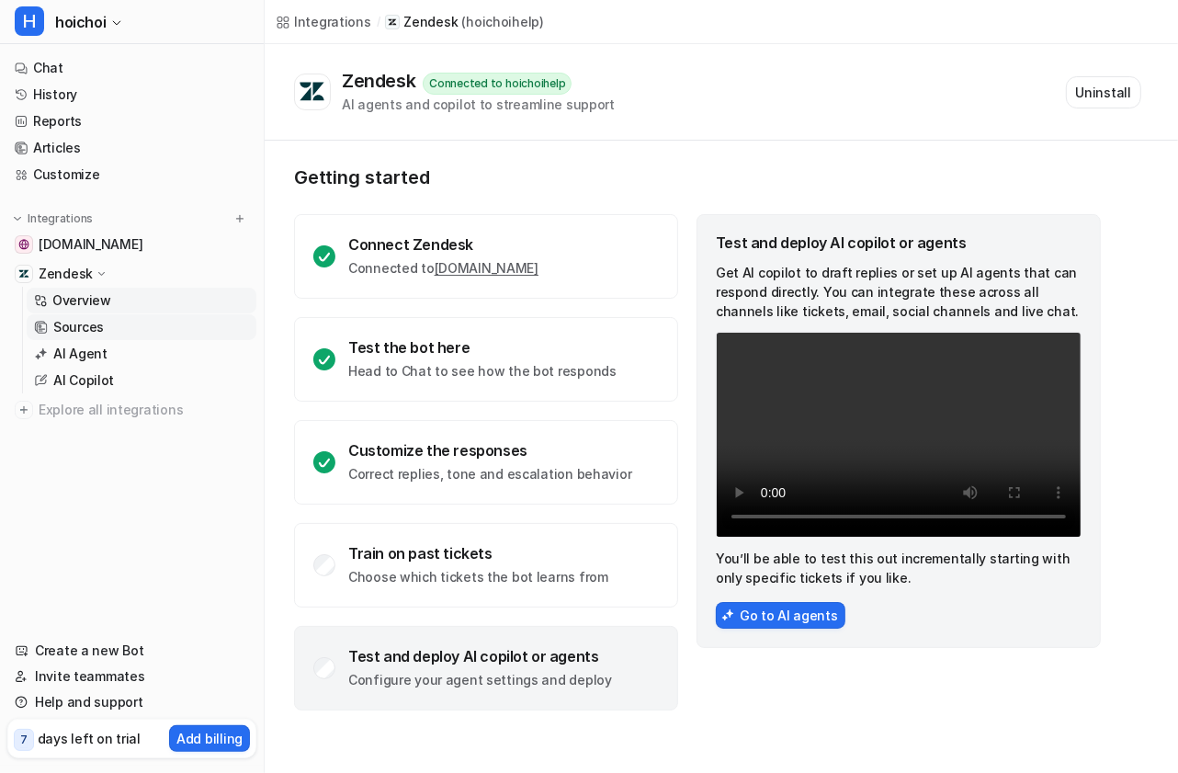
click at [133, 321] on link "Sources" at bounding box center [142, 327] width 230 height 26
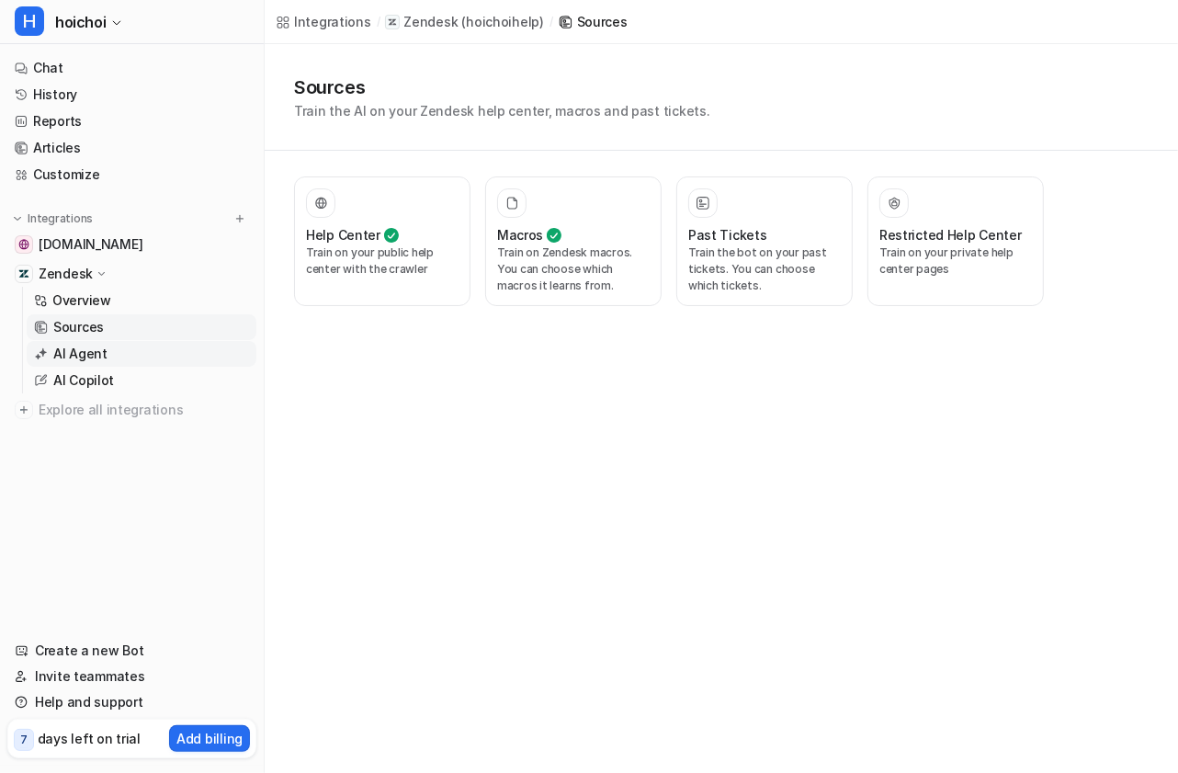
click at [130, 353] on link "AI Agent" at bounding box center [142, 354] width 230 height 26
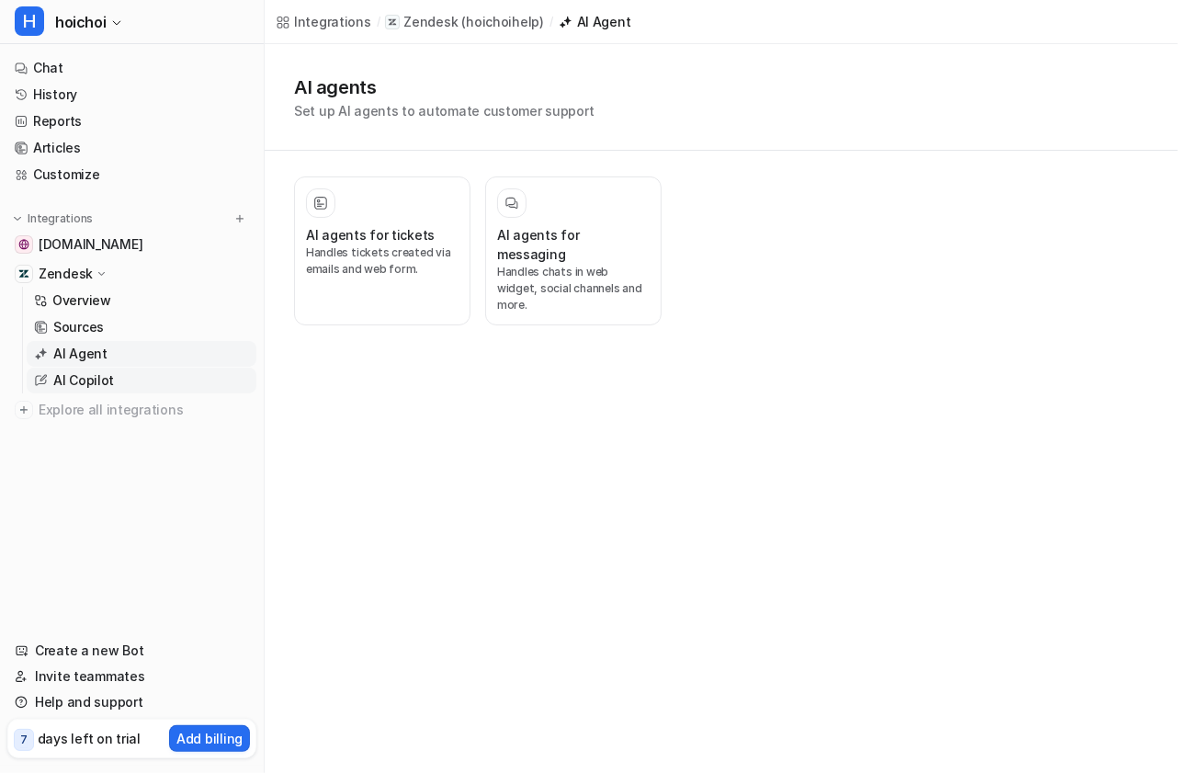
click at [153, 372] on link "AI Copilot" at bounding box center [142, 380] width 230 height 26
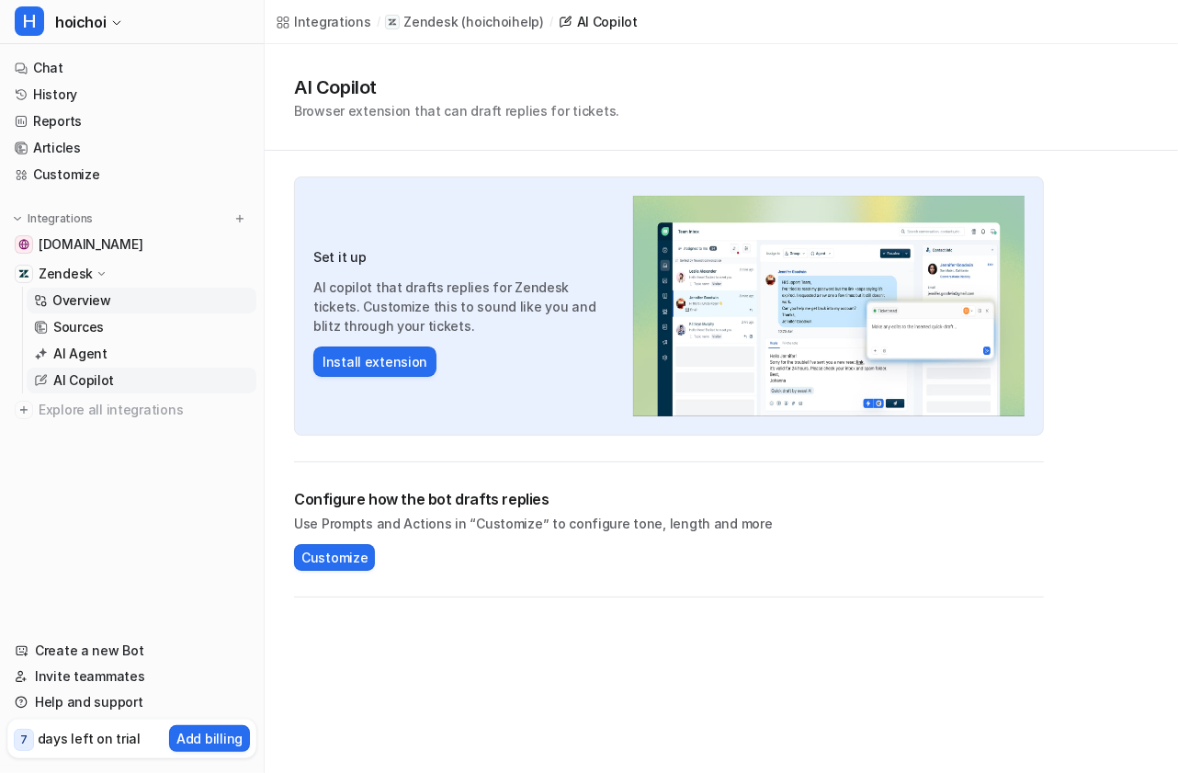
click at [142, 299] on link "Overview" at bounding box center [142, 301] width 230 height 26
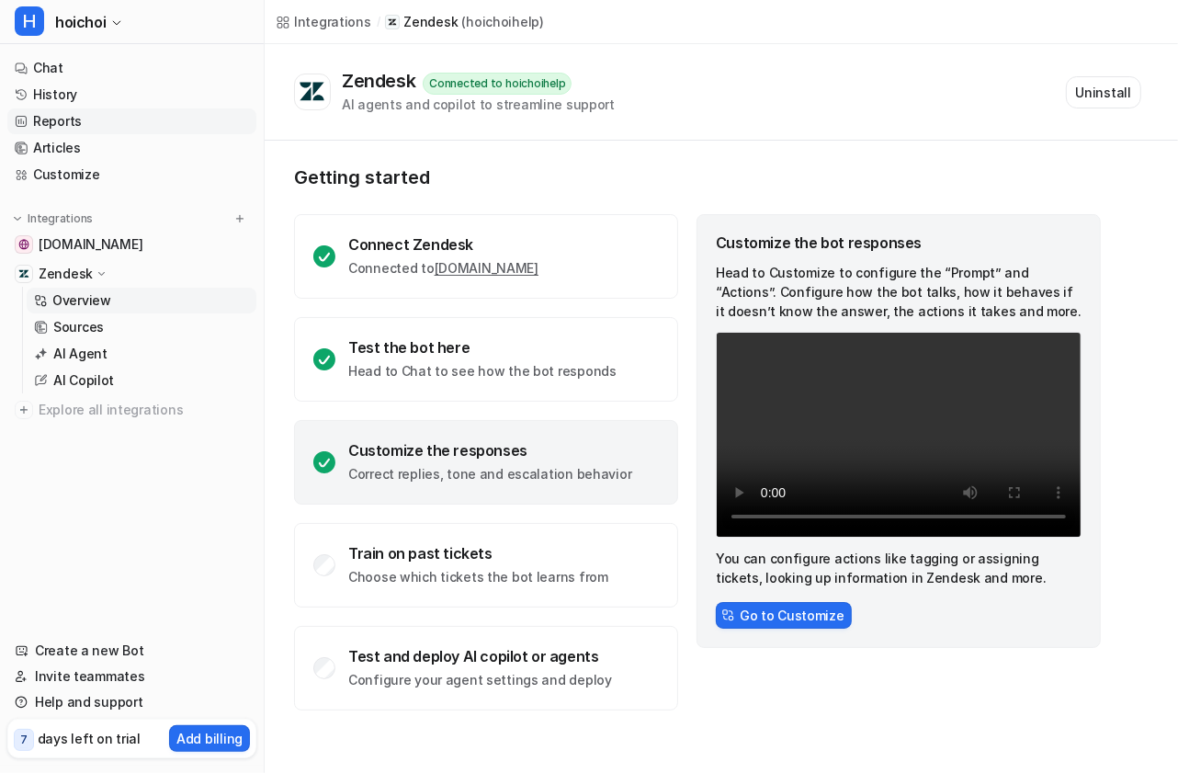
click at [153, 132] on link "Reports" at bounding box center [131, 121] width 249 height 26
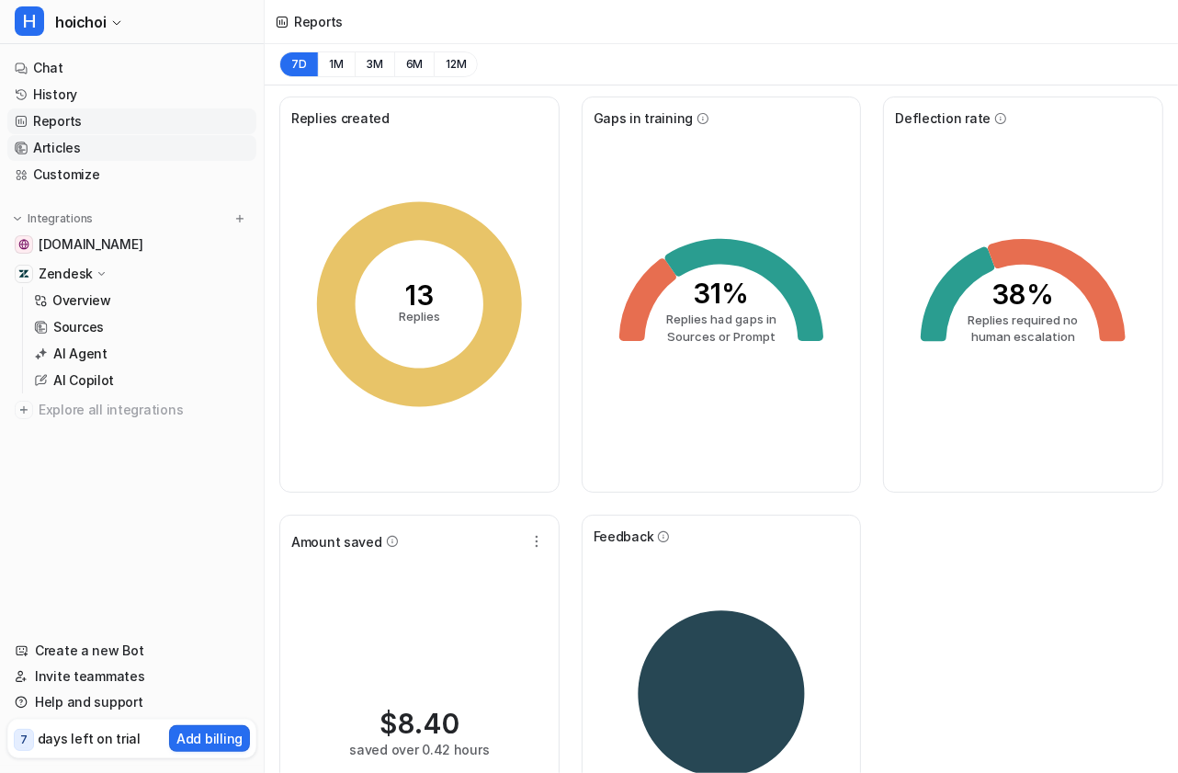
click at [156, 153] on link "Articles" at bounding box center [131, 148] width 249 height 26
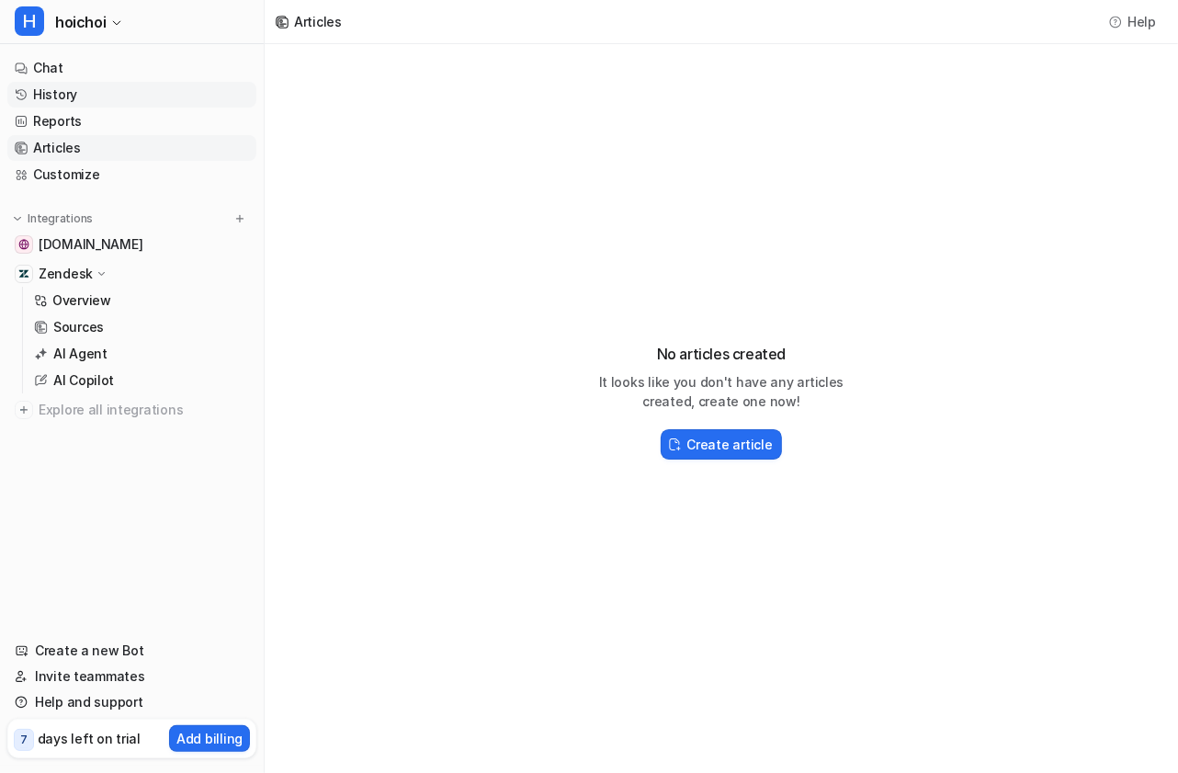
click at [150, 103] on link "History" at bounding box center [131, 95] width 249 height 26
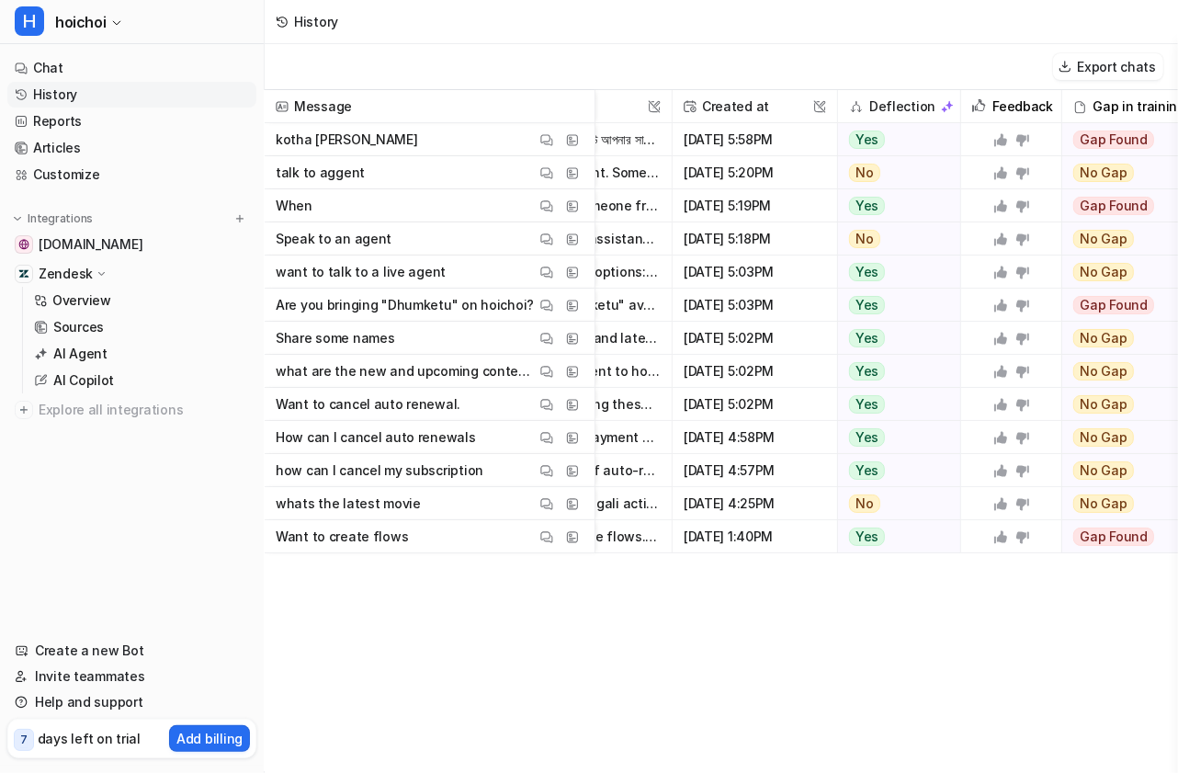
scroll to position [0, 464]
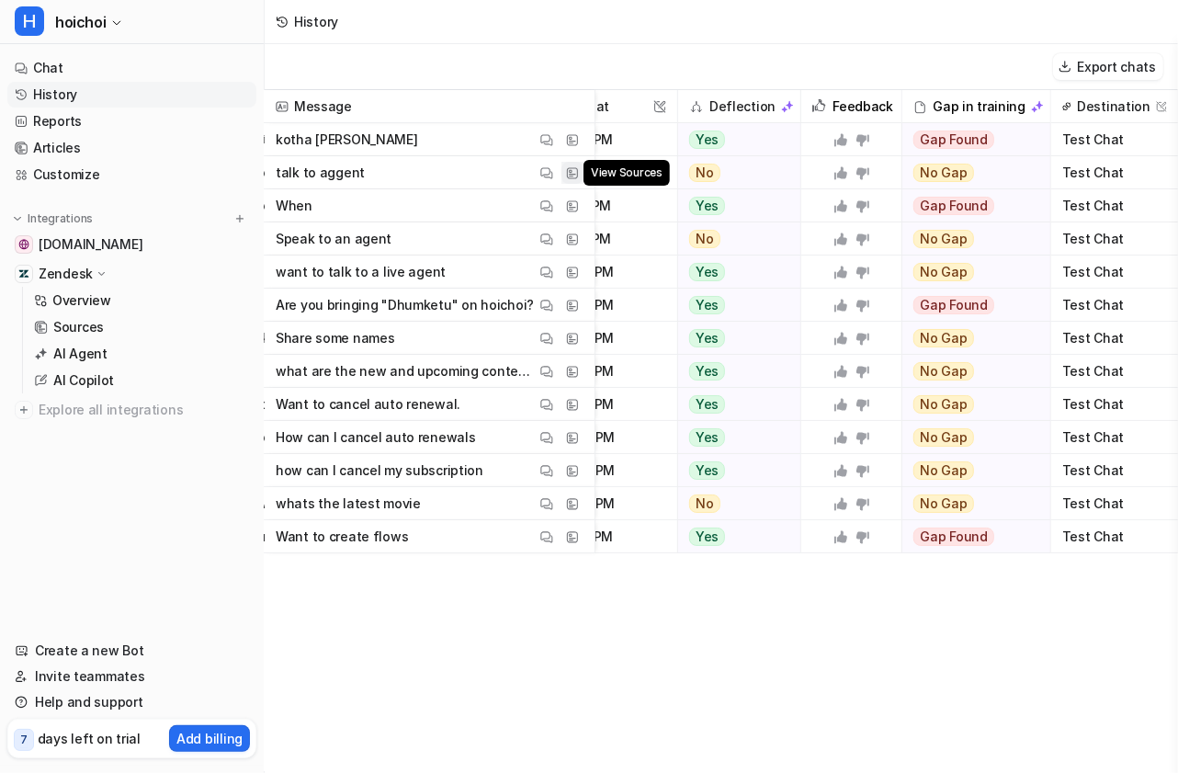
click at [579, 174] on img at bounding box center [572, 173] width 13 height 14
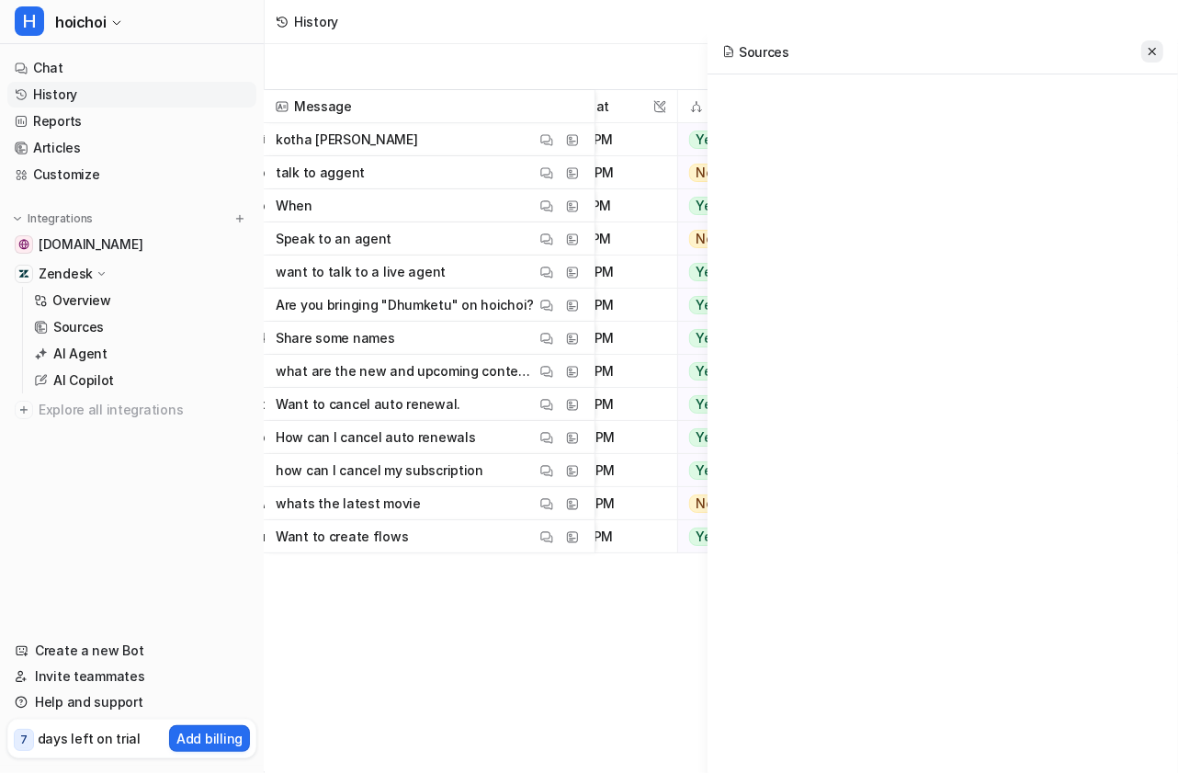
click at [1157, 53] on icon at bounding box center [1152, 51] width 13 height 13
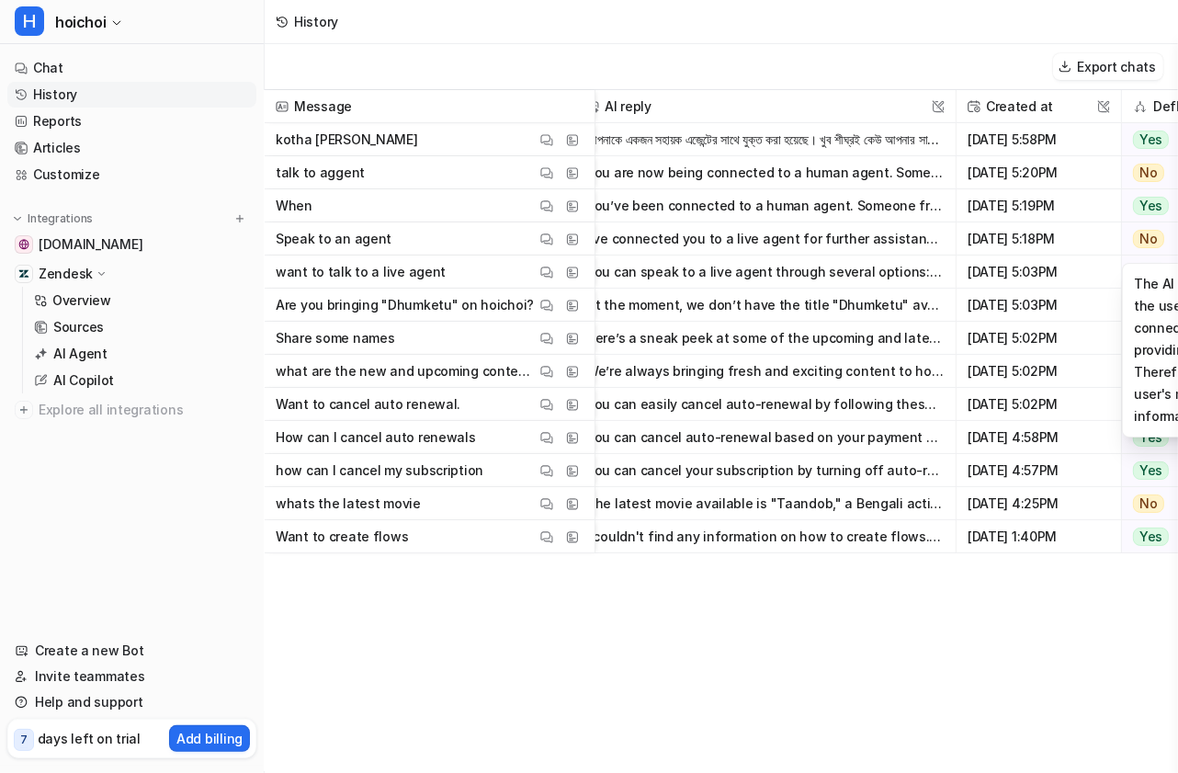
scroll to position [0, 0]
